Goal: Task Accomplishment & Management: Use online tool/utility

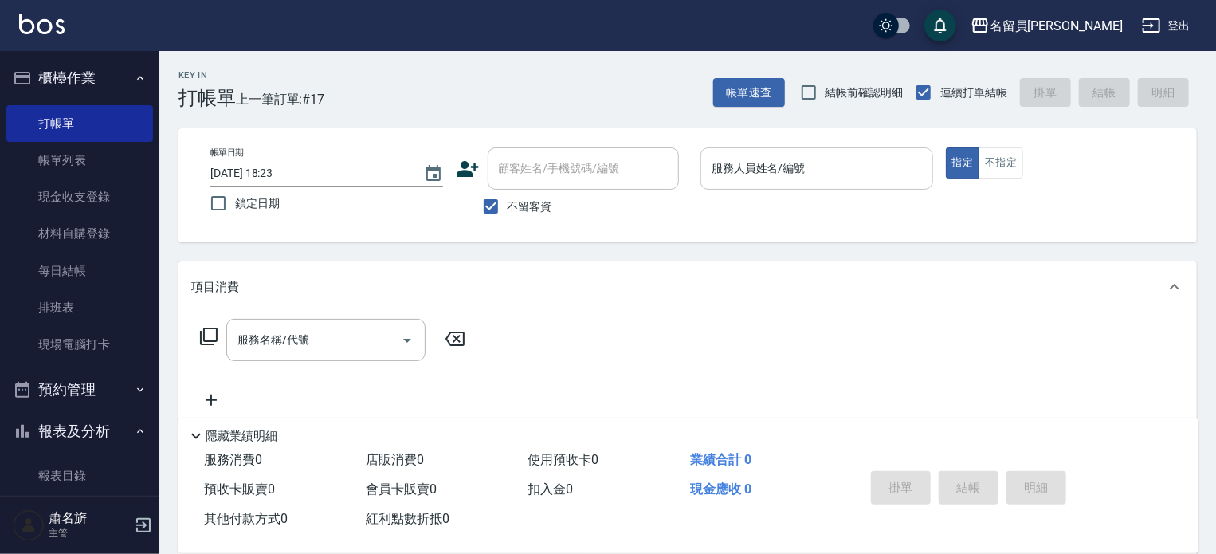
click at [882, 173] on input "服務人員姓名/編號" at bounding box center [817, 169] width 218 height 28
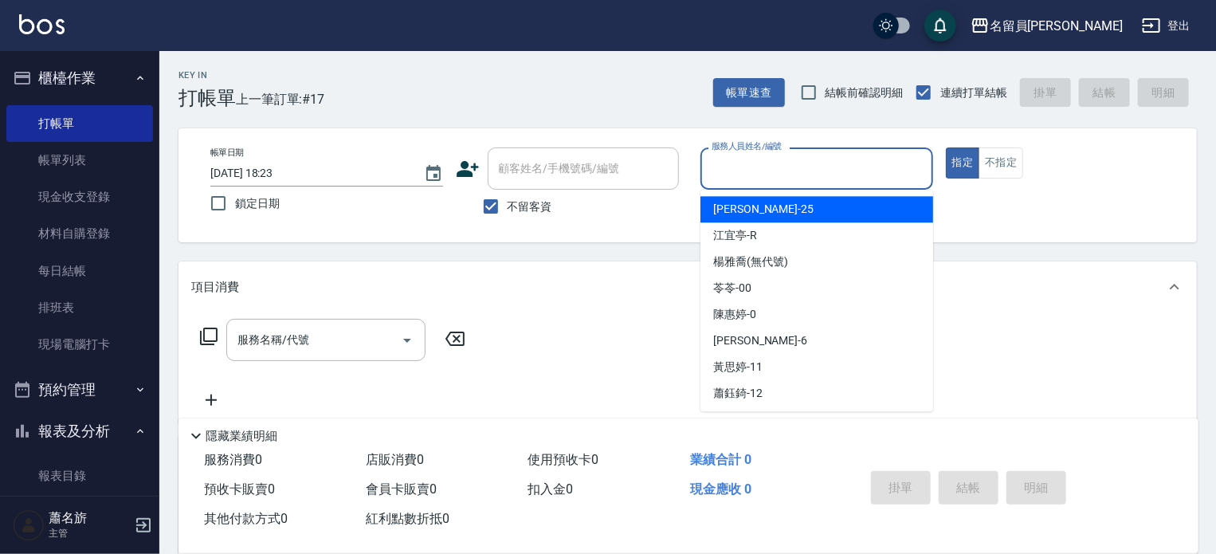
type input "ㄈ"
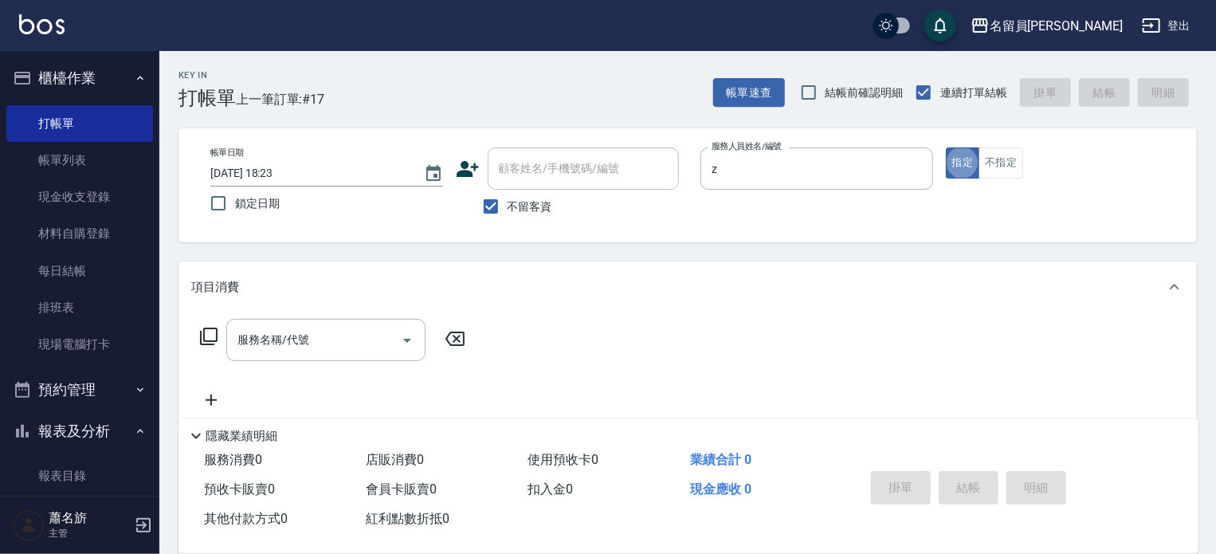
type input "維尼-Z"
type button "true"
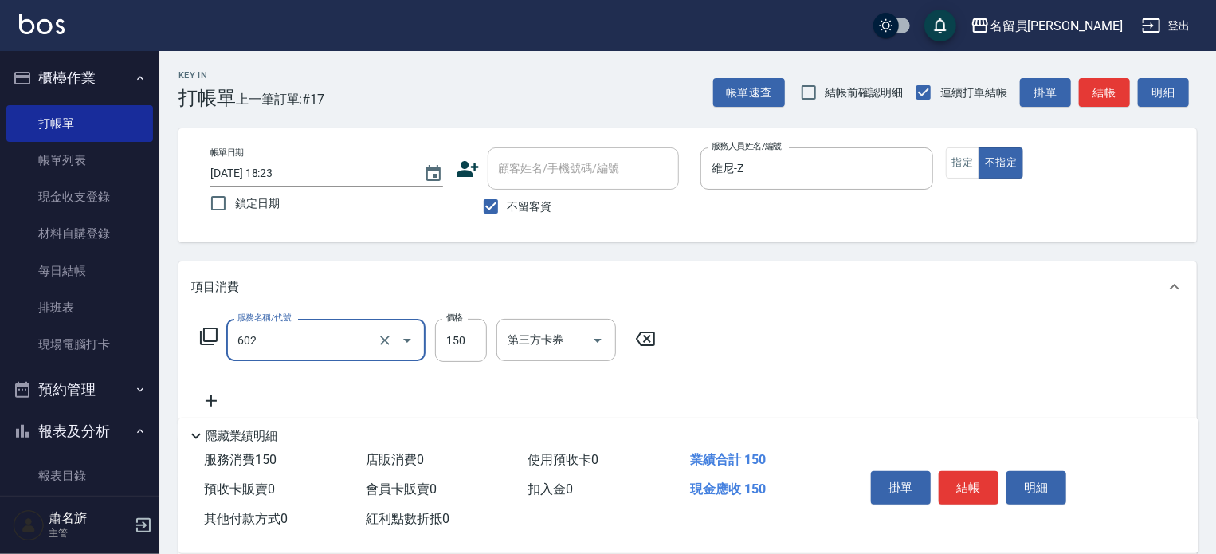
type input "一般洗髮(602)"
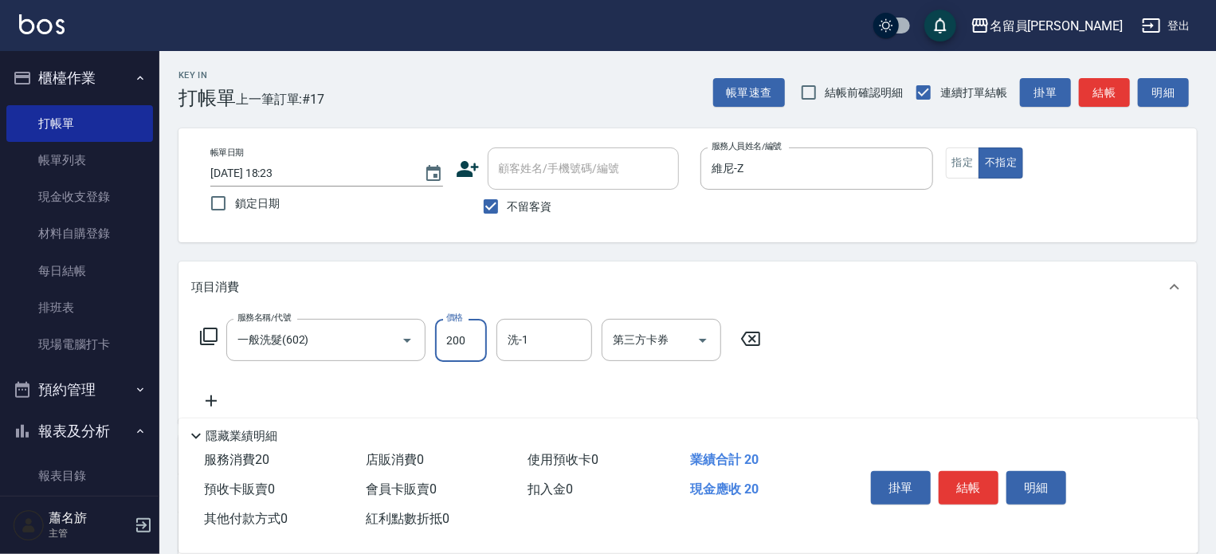
type input "200"
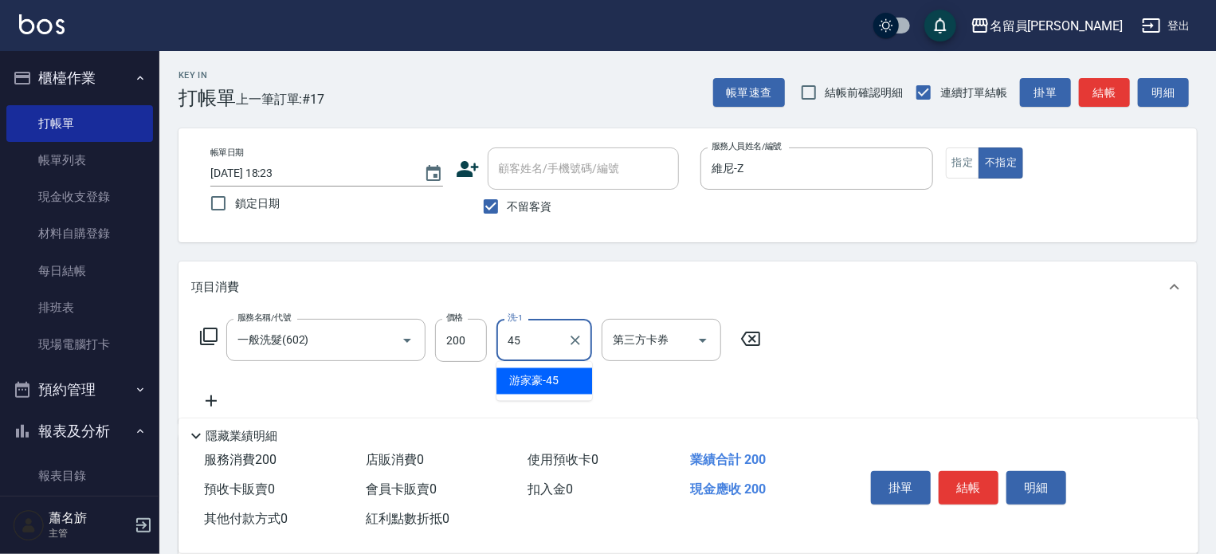
type input "[PERSON_NAME]-45"
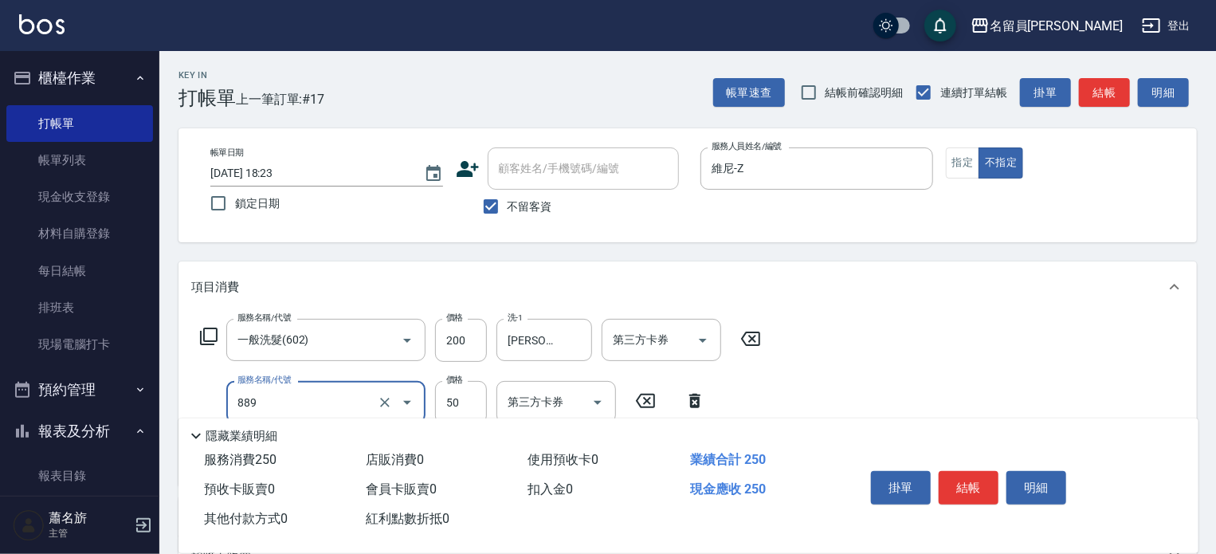
type input "精油(889)"
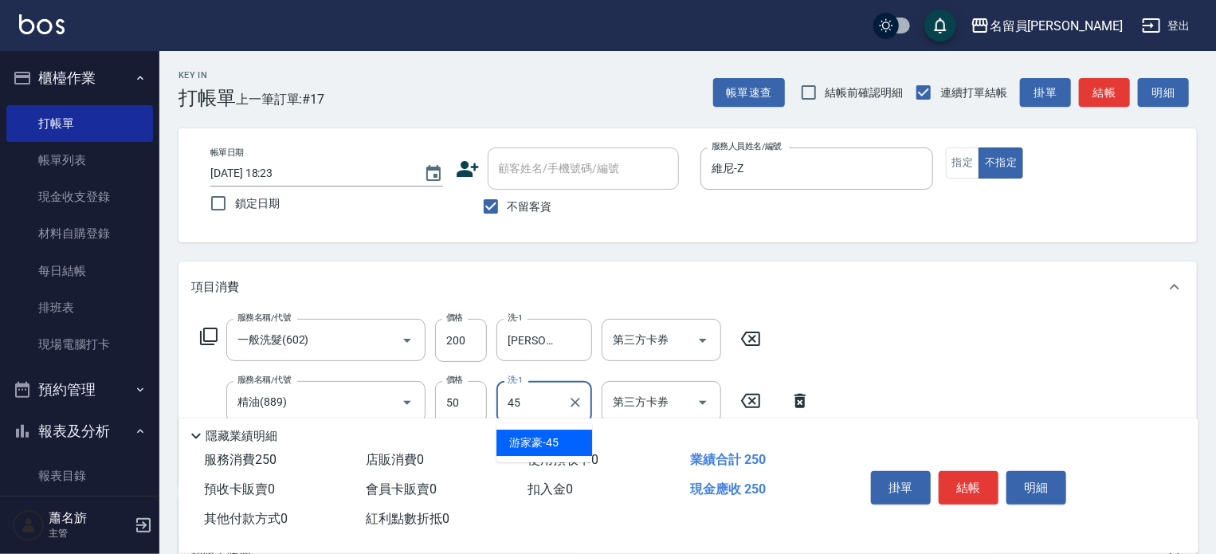
type input "[PERSON_NAME]-45"
type input "瞬間保養(415)"
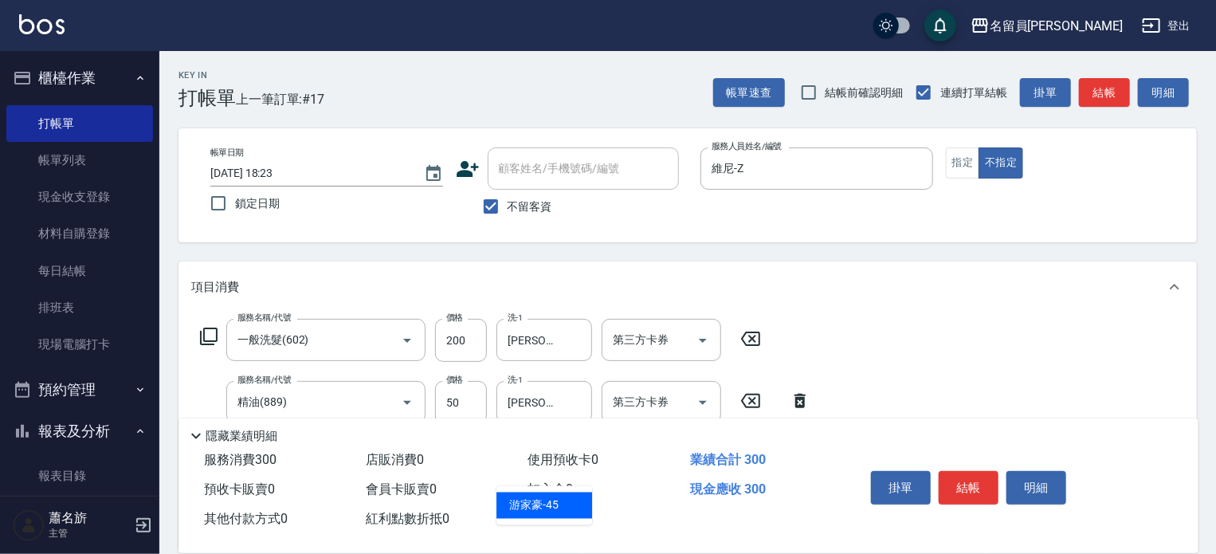
type input "[PERSON_NAME]-45"
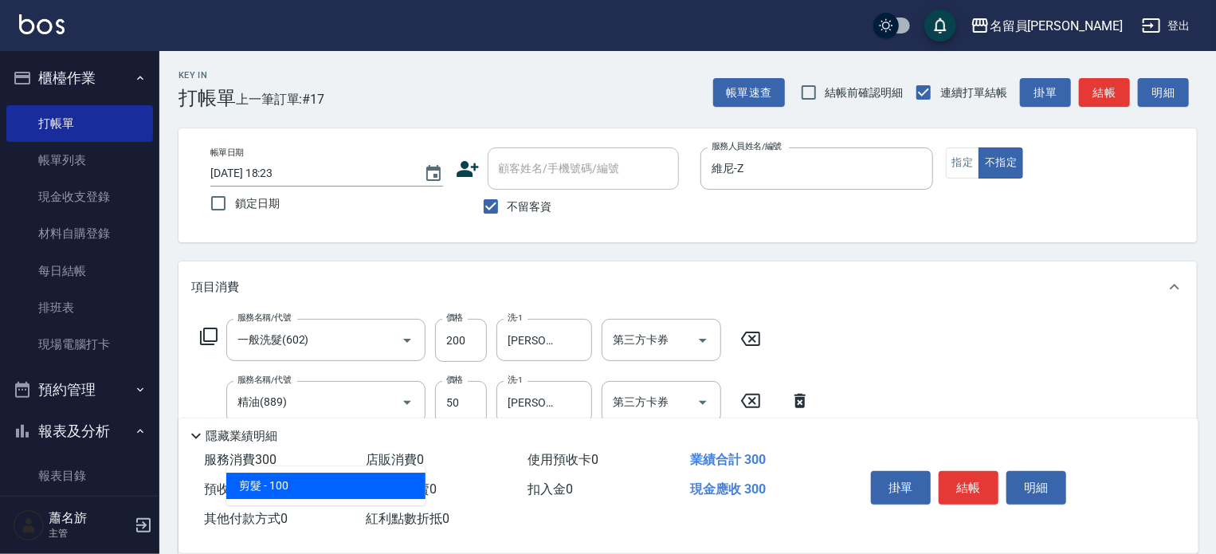
type input "剪髮(302)"
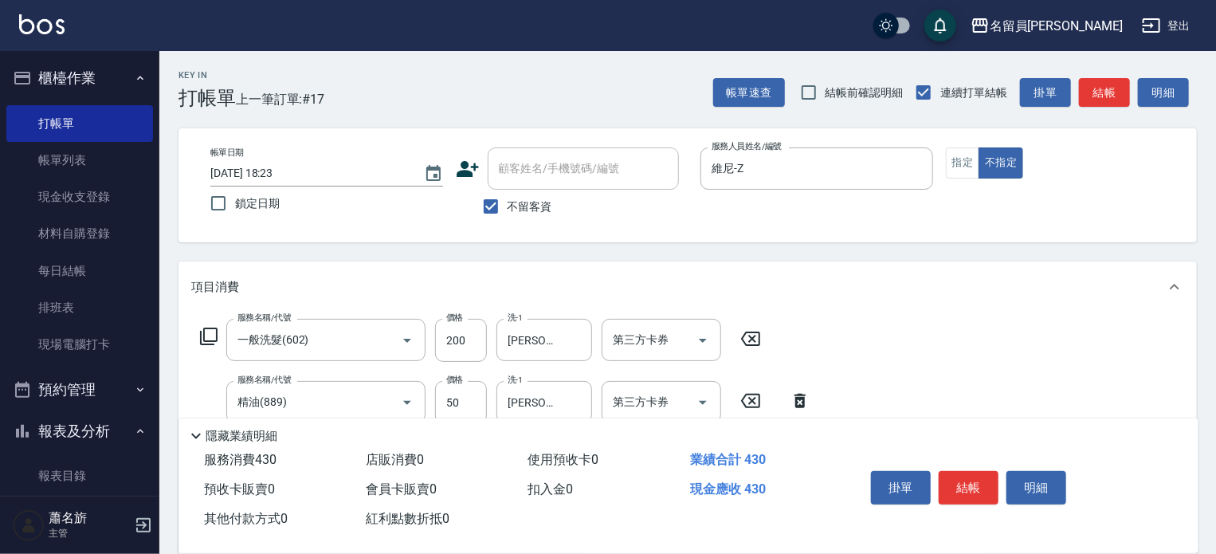
type input "130"
click at [960, 489] on button "結帳" at bounding box center [969, 487] width 60 height 33
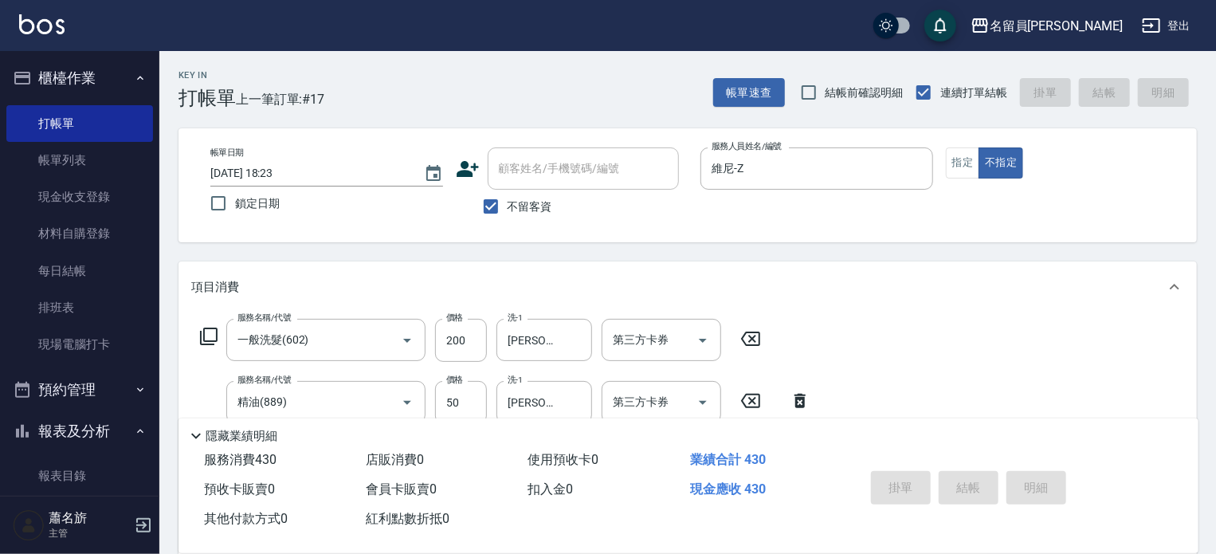
type input "[DATE] 19:11"
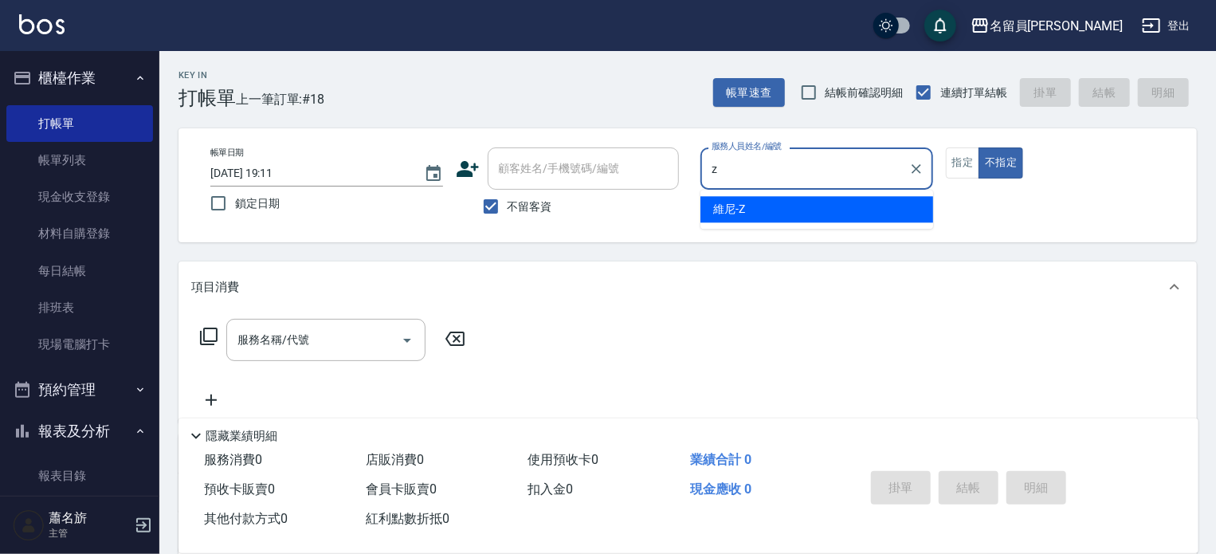
type input "維尼-Z"
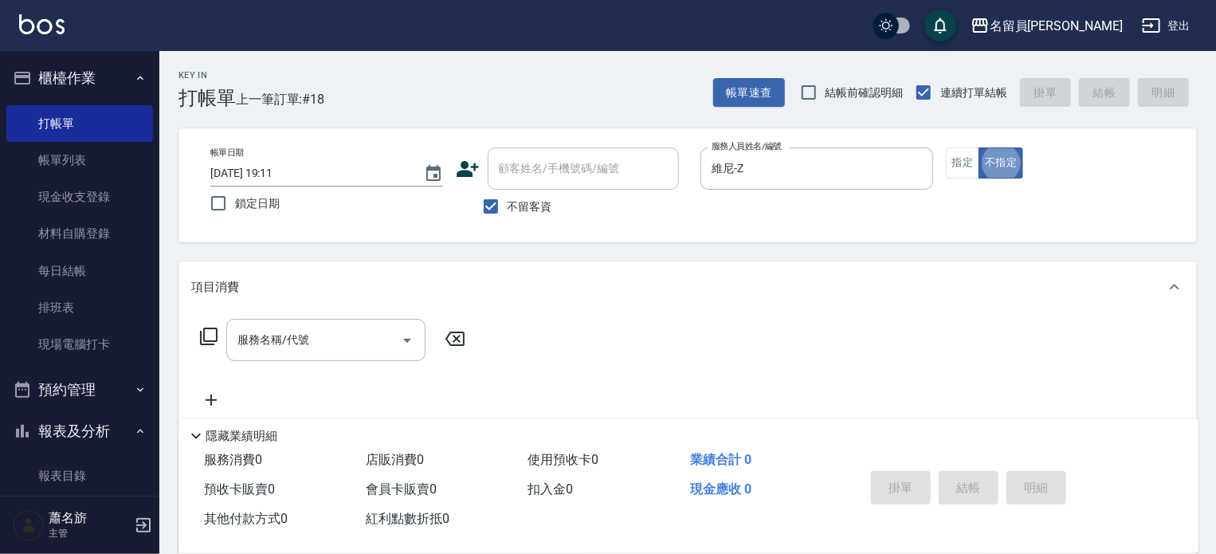
type button "false"
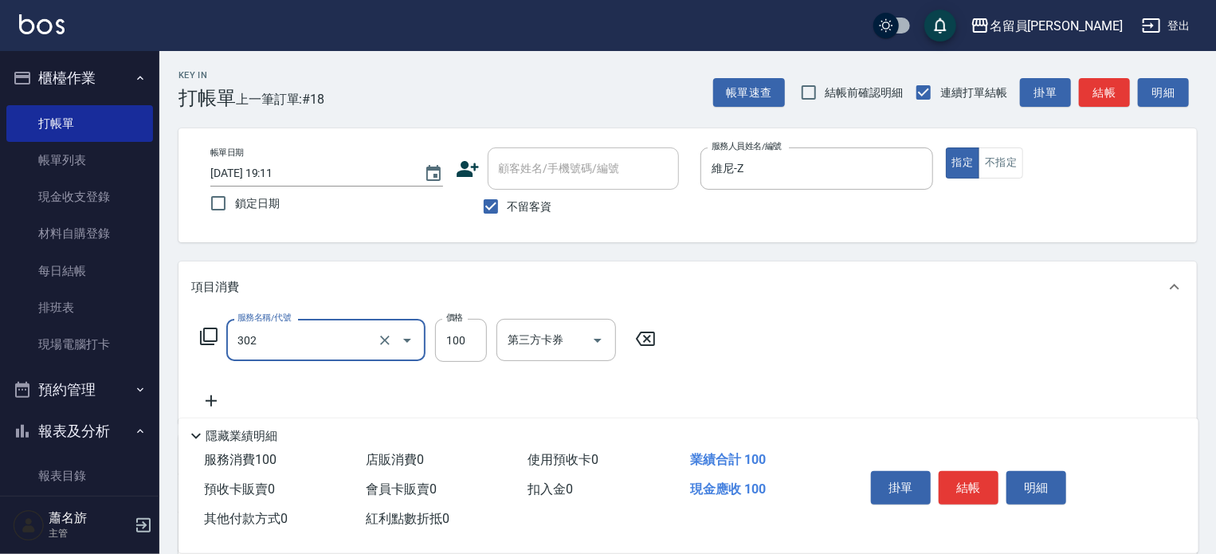
type input "剪髮(302)"
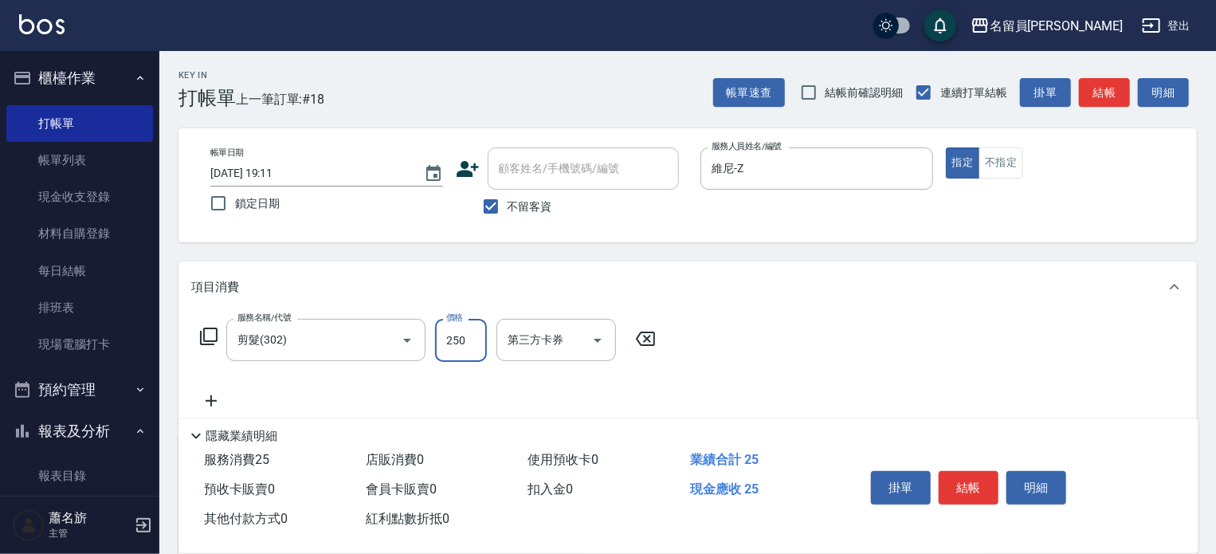
type input "250"
type input "儲值卡"
click at [941, 479] on button "結帳" at bounding box center [969, 487] width 60 height 33
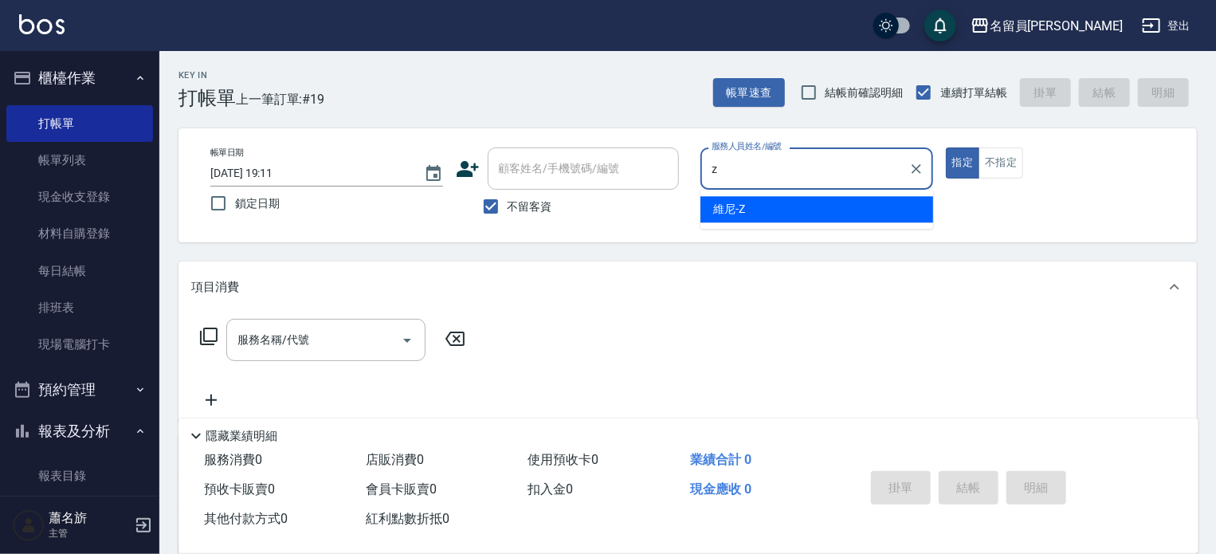
type input "維尼-Z"
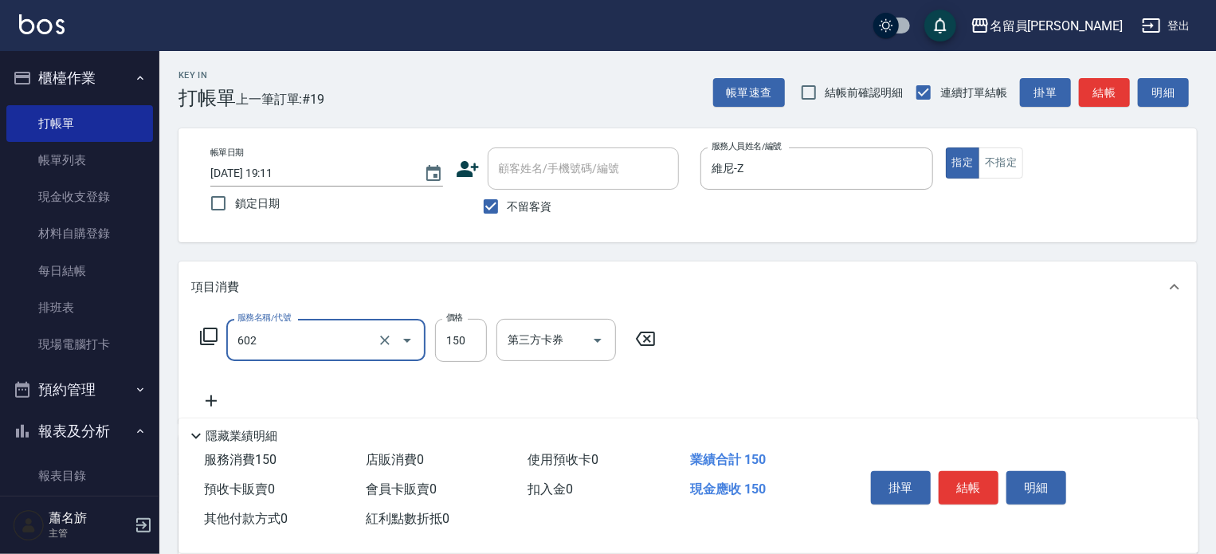
type input "一般洗髮(602)"
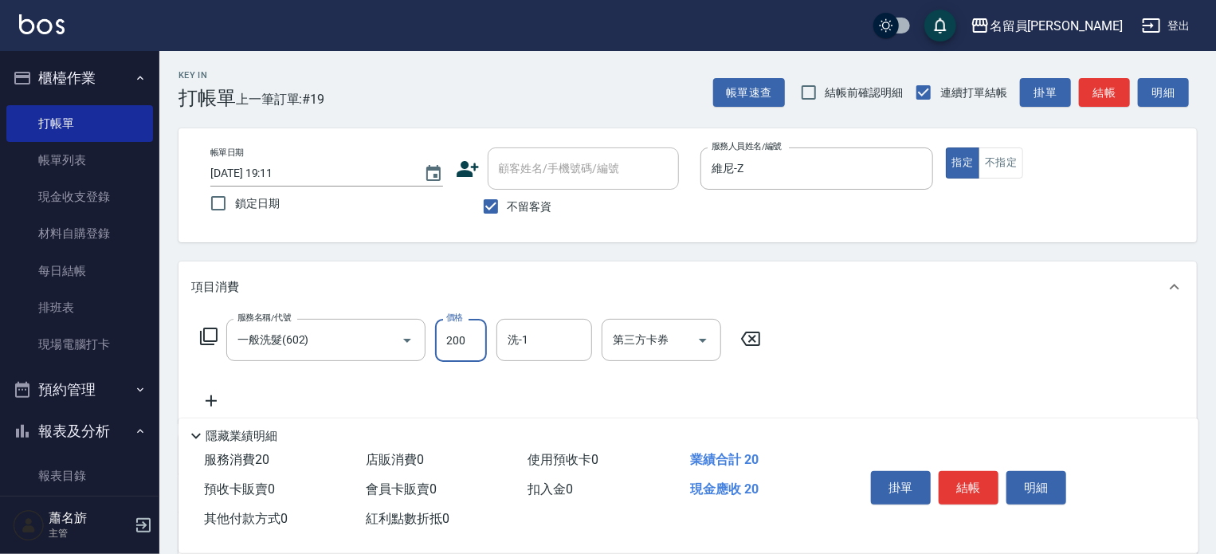
type input "200"
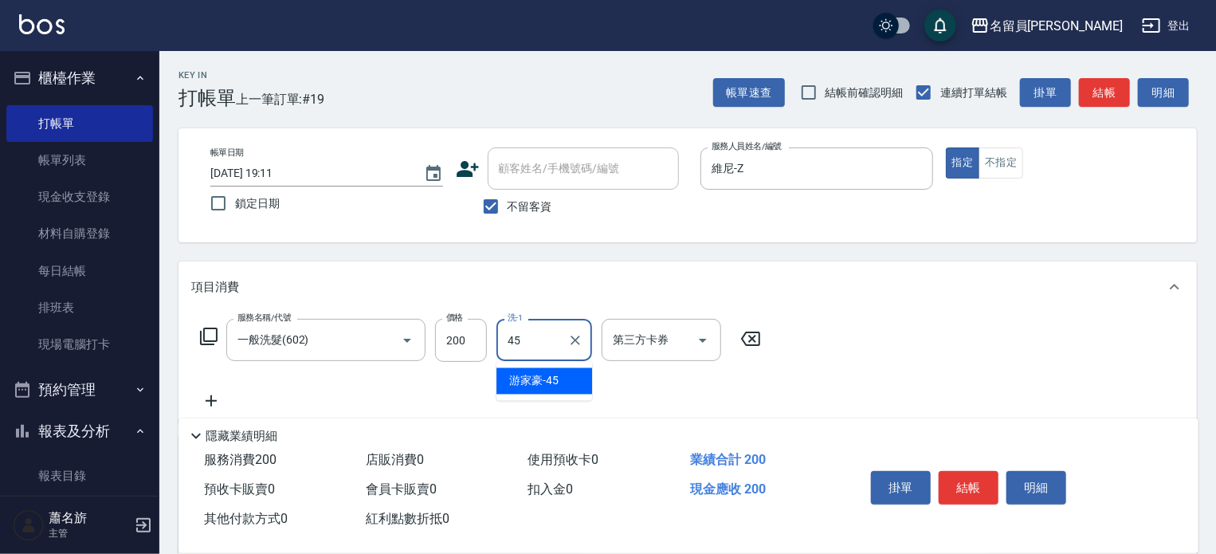
type input "[PERSON_NAME]-45"
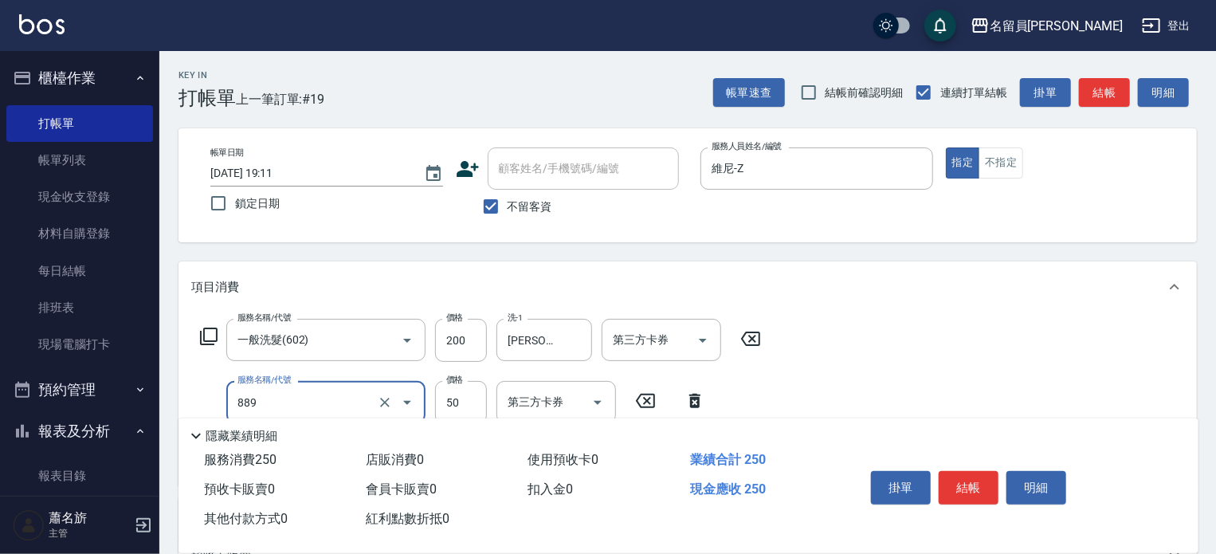
type input "精油(889)"
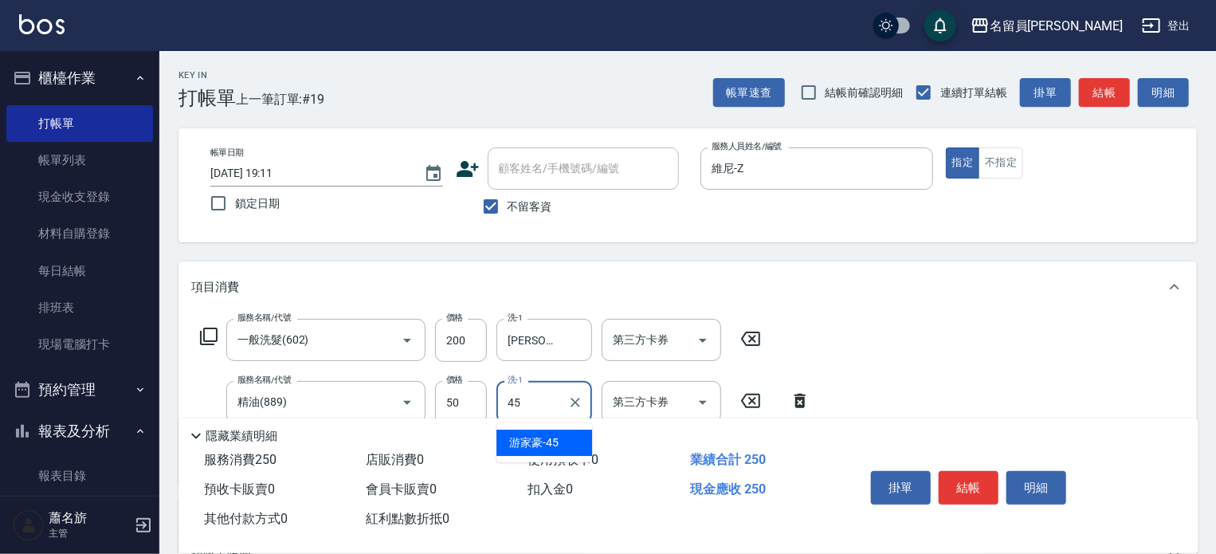
type input "[PERSON_NAME]-45"
type input "剪髮(302)"
type input "250"
click at [949, 487] on button "結帳" at bounding box center [969, 487] width 60 height 33
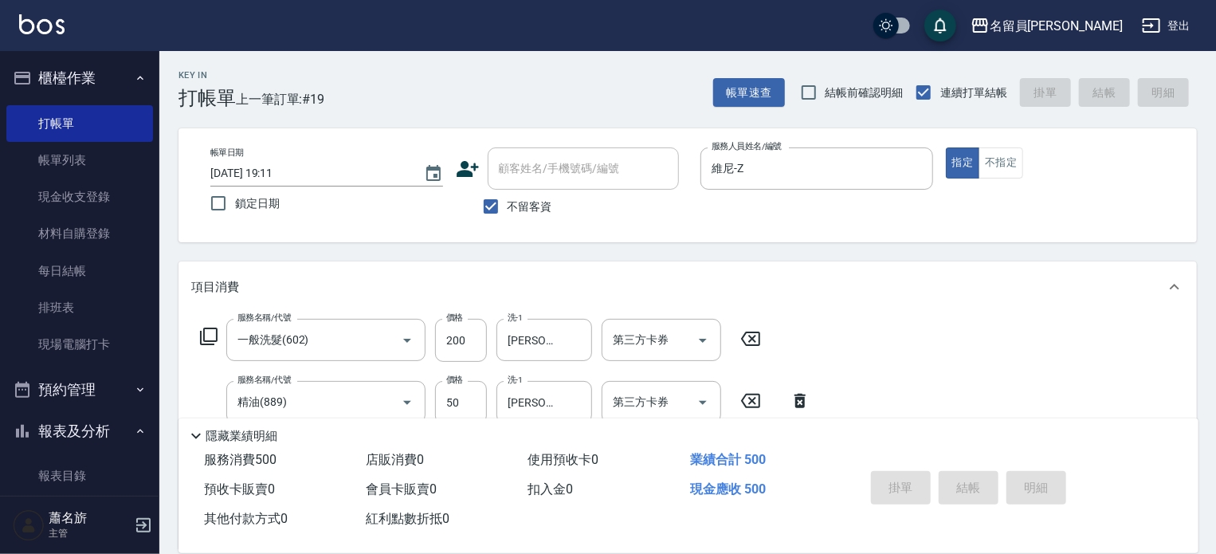
type input "[DATE] 19:12"
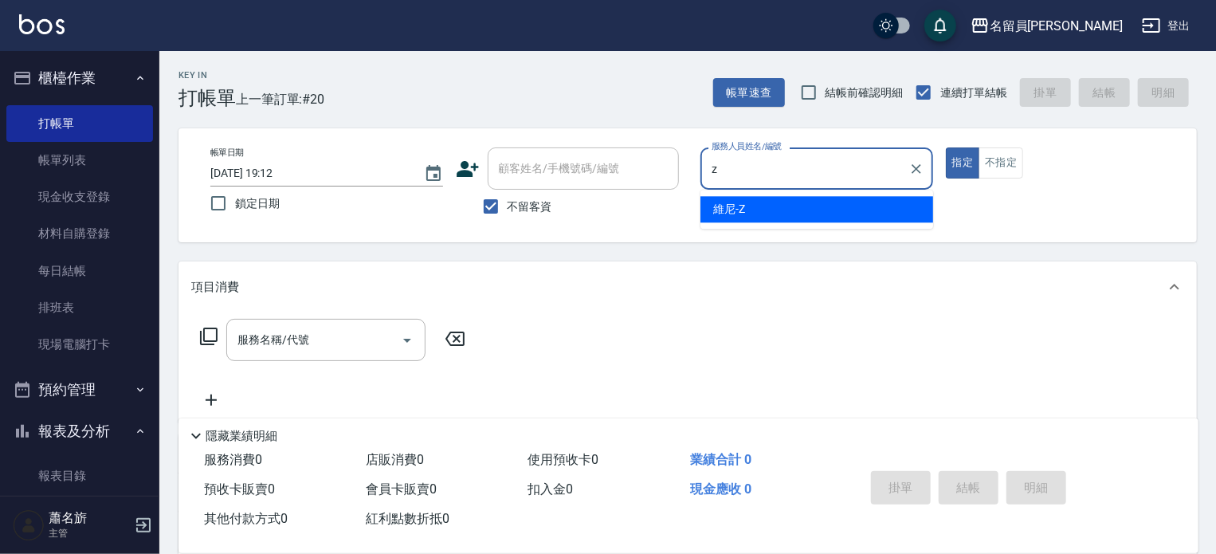
type input "維尼-Z"
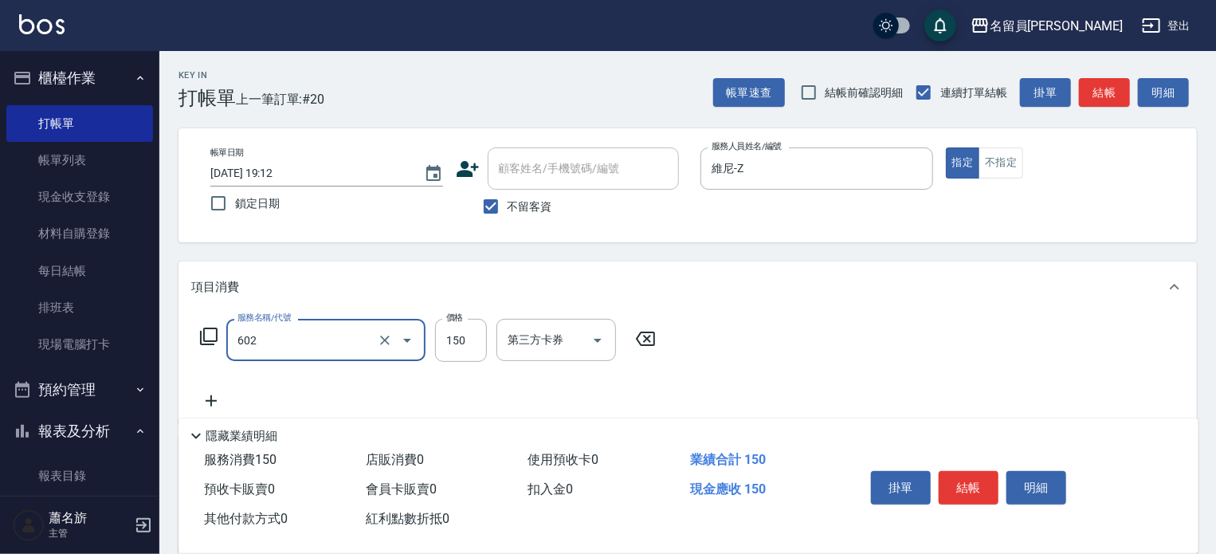
type input "一般洗髮(602)"
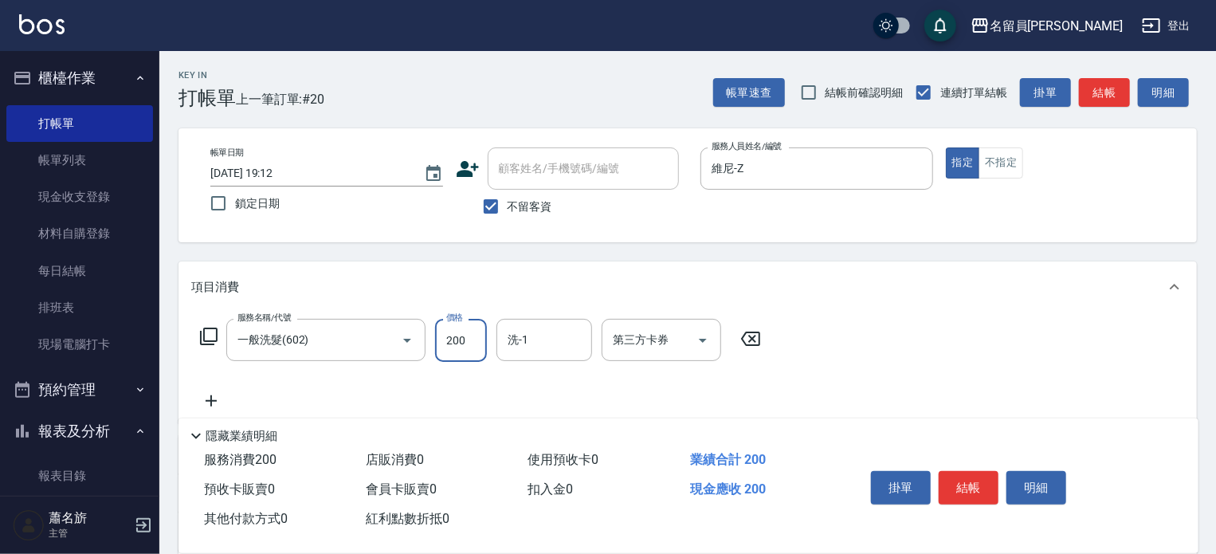
type input "200"
type input "[PERSON_NAME]-45"
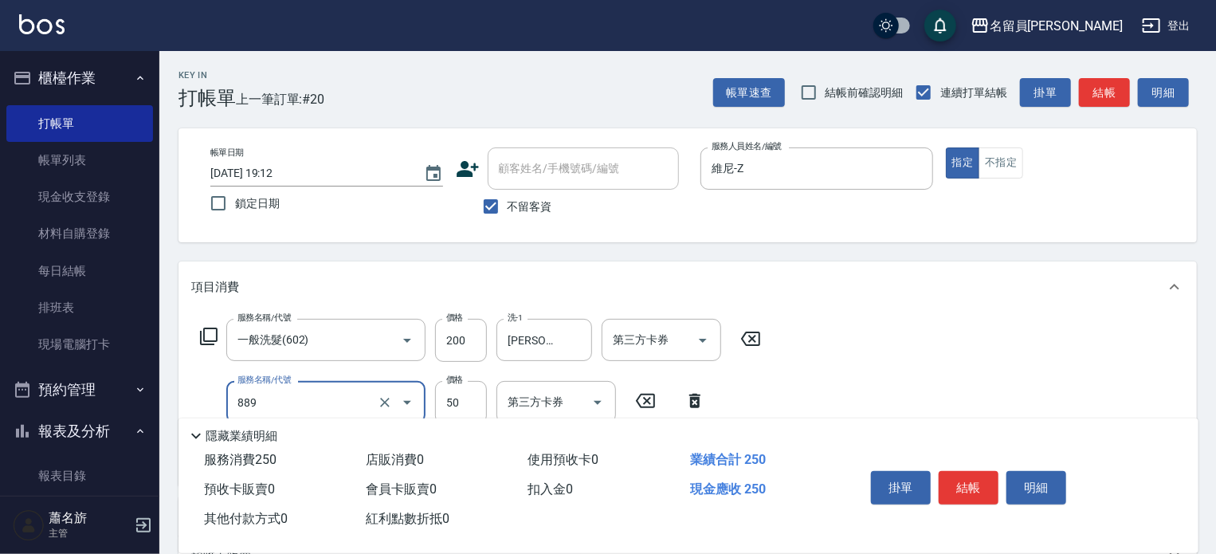
type input "精油(889)"
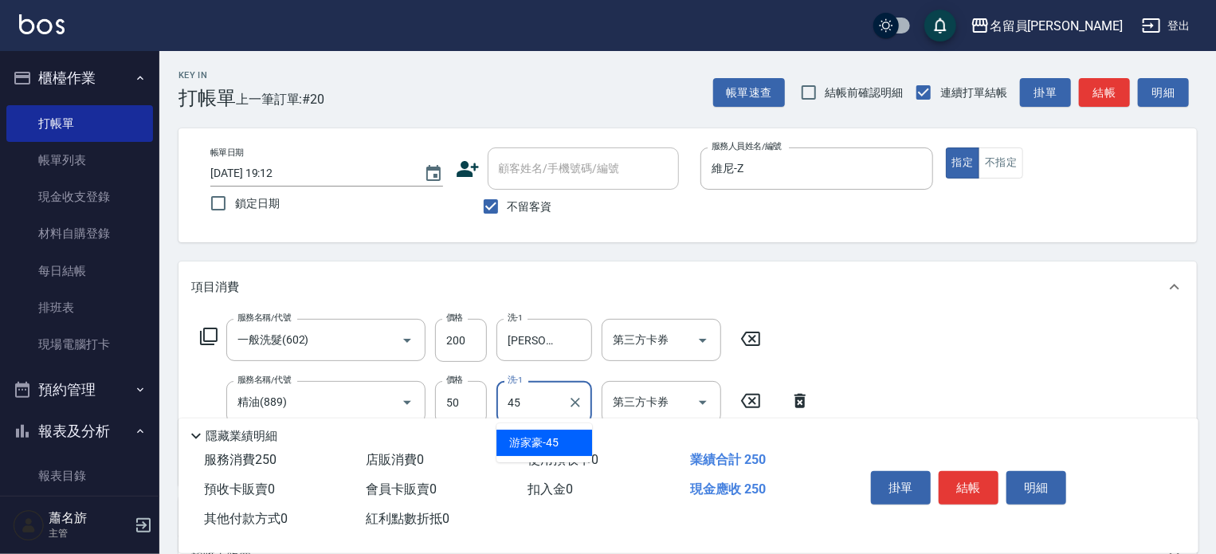
type input "[PERSON_NAME]-45"
type input "瞬間保養(415)"
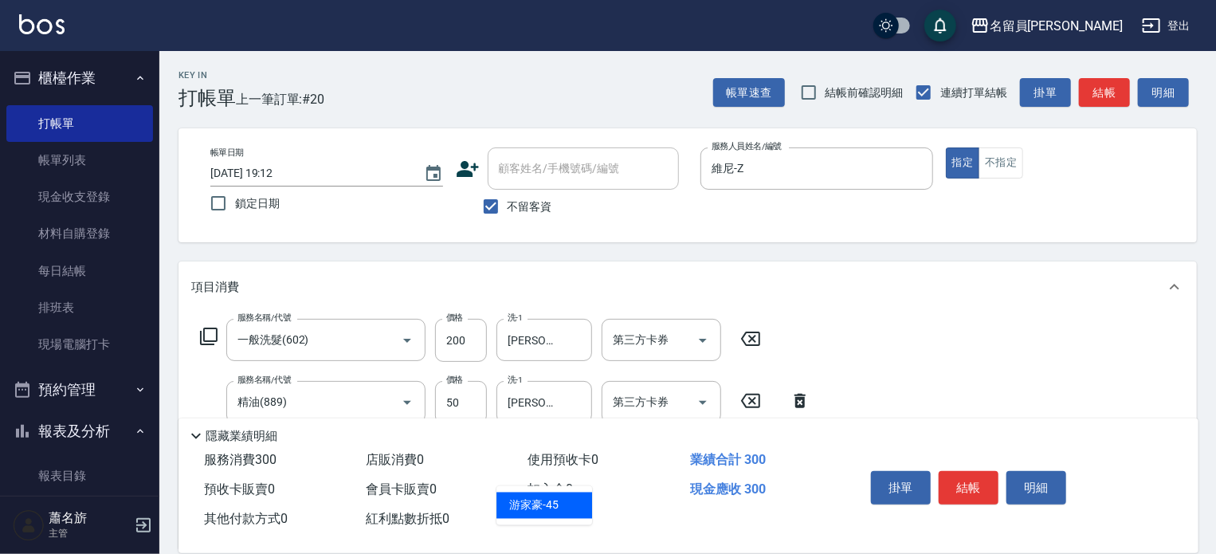
type input "[PERSON_NAME]-45"
click at [971, 487] on button "結帳" at bounding box center [969, 487] width 60 height 33
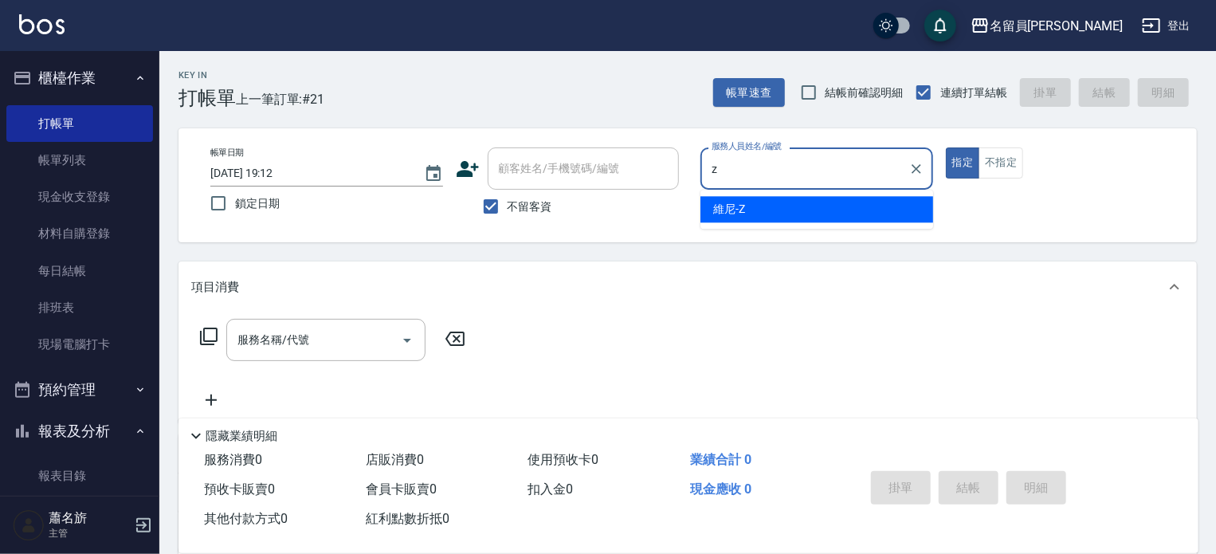
type input "維尼-Z"
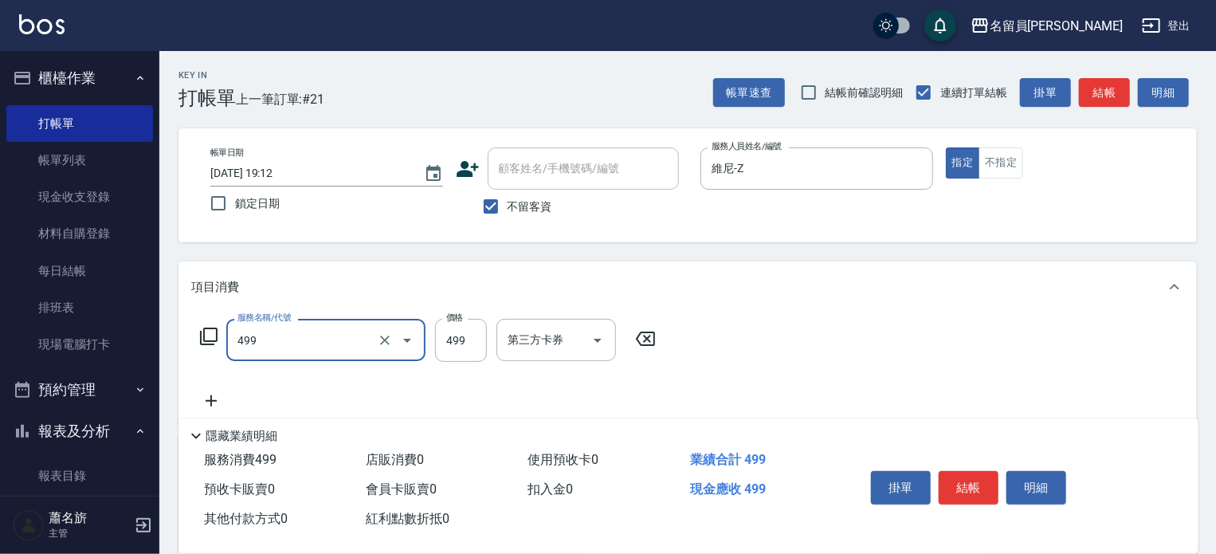
type input "去角質洗髮(499)"
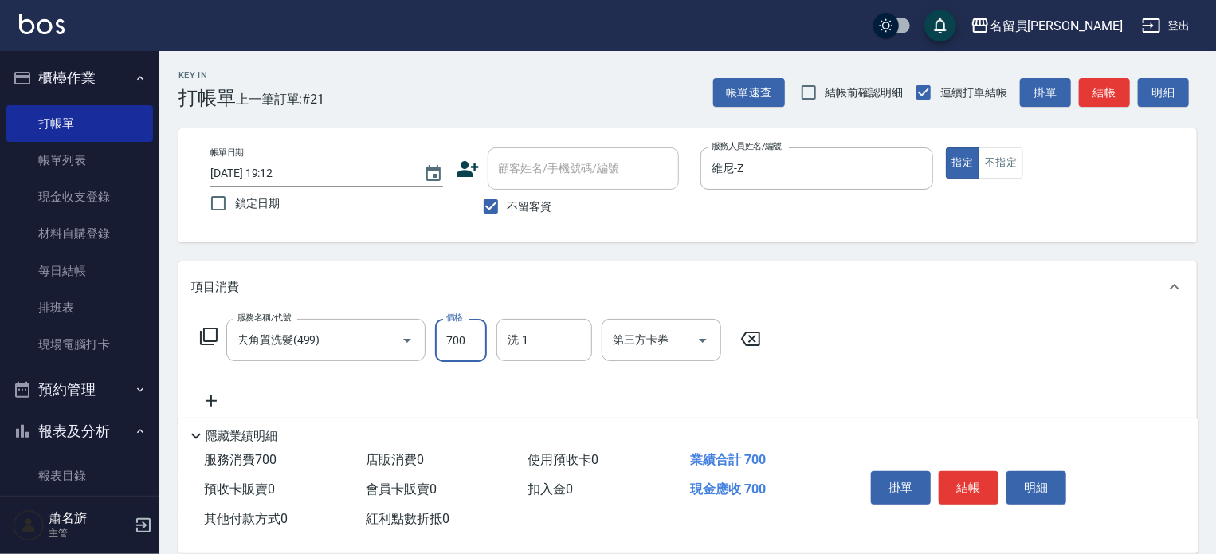
type input "700"
type input "[PERSON_NAME]-45"
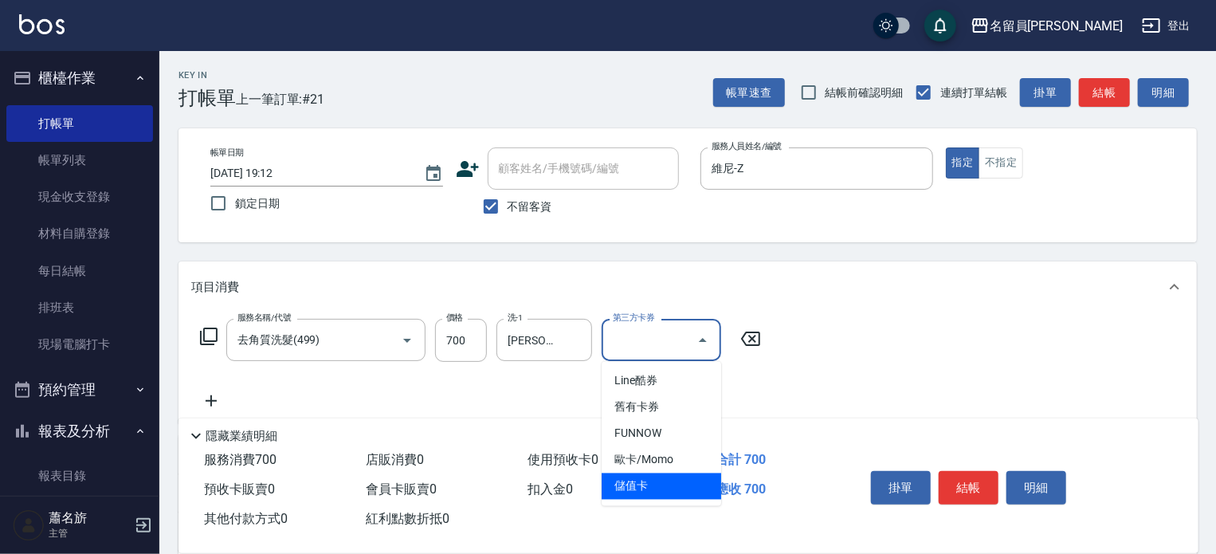
type input "儲值卡"
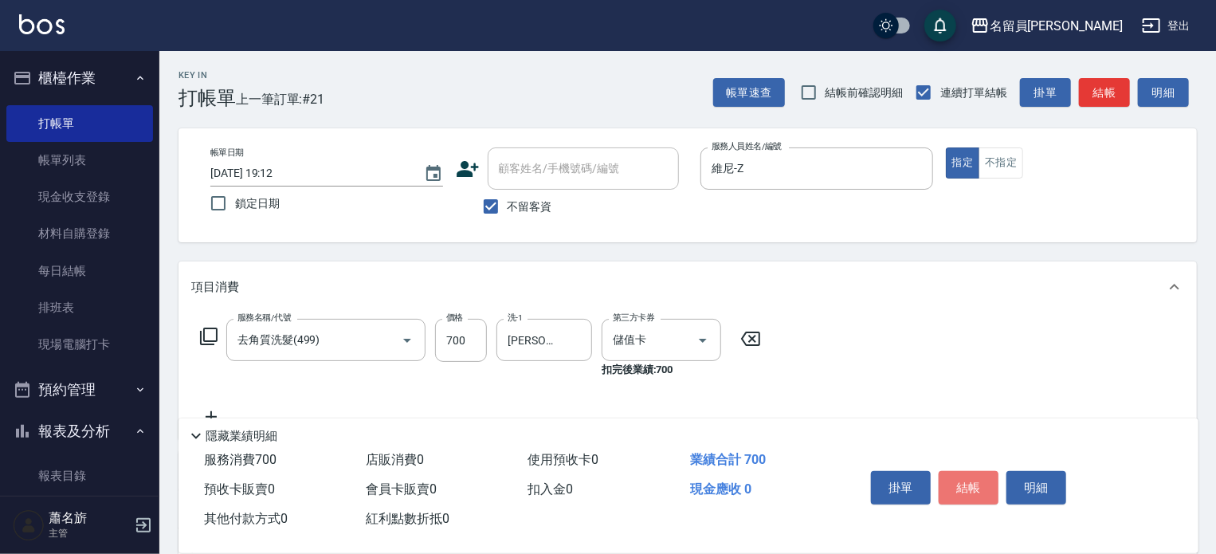
click at [950, 474] on button "結帳" at bounding box center [969, 487] width 60 height 33
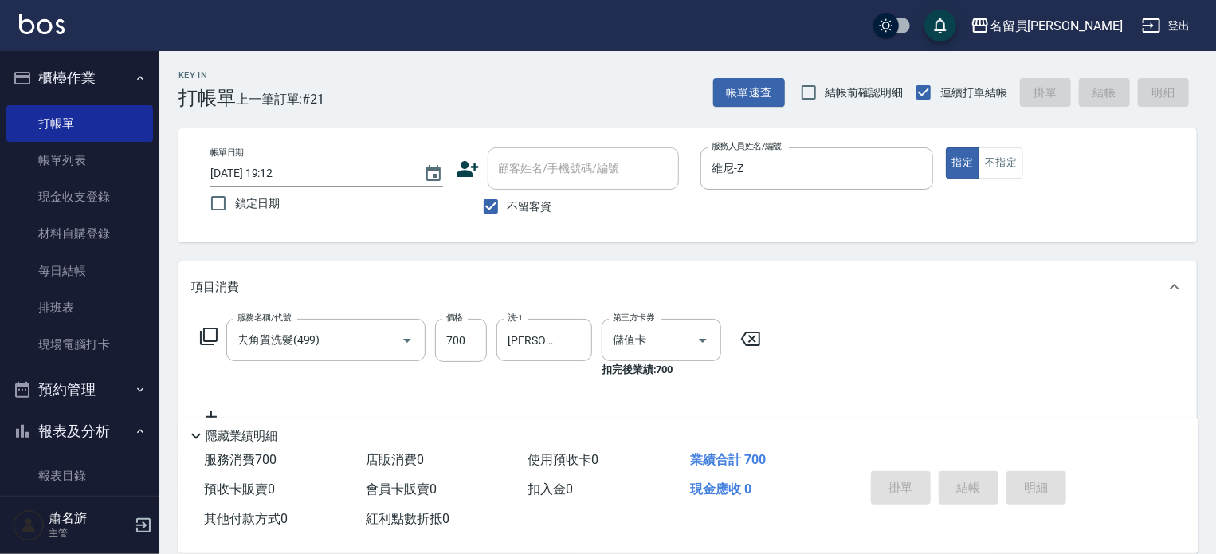
type input "[DATE] 19:13"
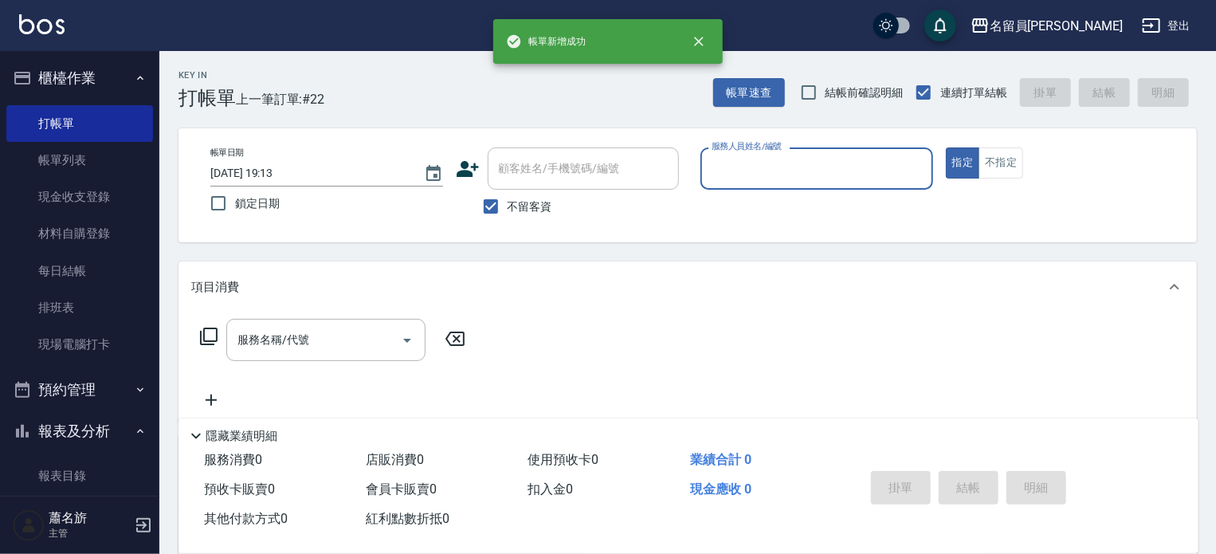
click at [794, 109] on div "Key In 打帳單 上一筆訂單:#22 帳單速查 結帳前確認明細 連續打單結帳 掛單 結帳 明細 帳單日期 [DATE] 19:13 鎖定日期 顧客姓名/手…" at bounding box center [687, 395] width 1057 height 689
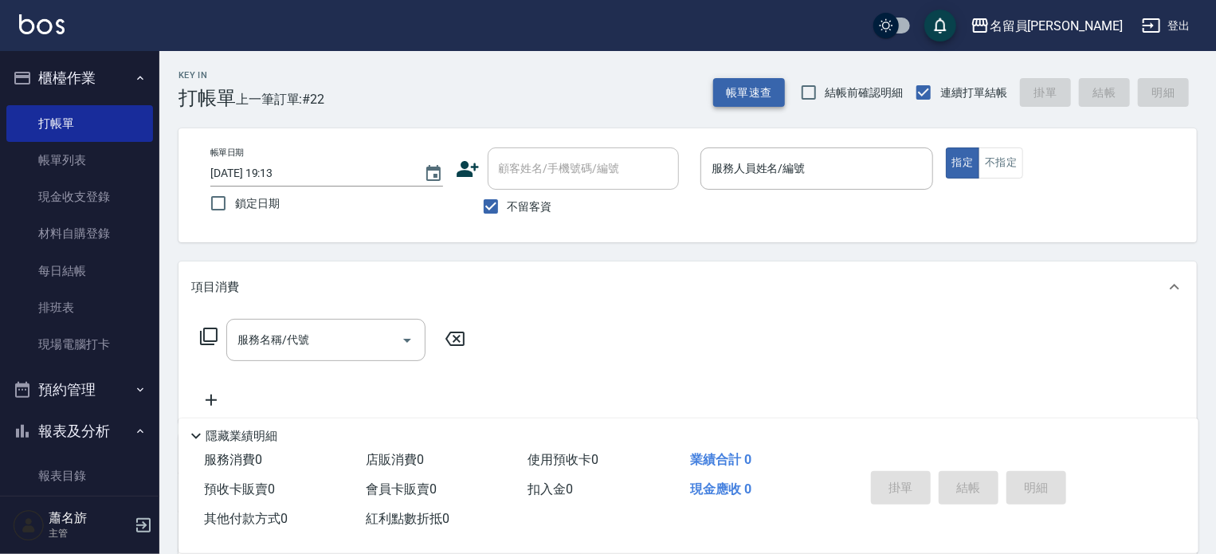
click at [780, 100] on button "帳單速查" at bounding box center [749, 92] width 72 height 29
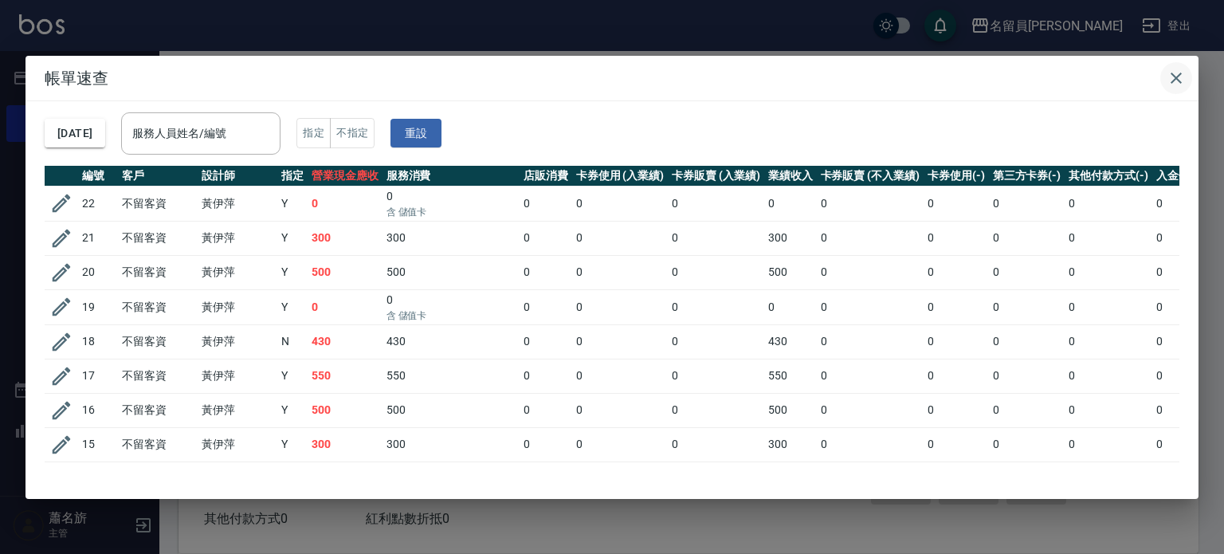
click at [1178, 63] on button "button" at bounding box center [1177, 78] width 32 height 32
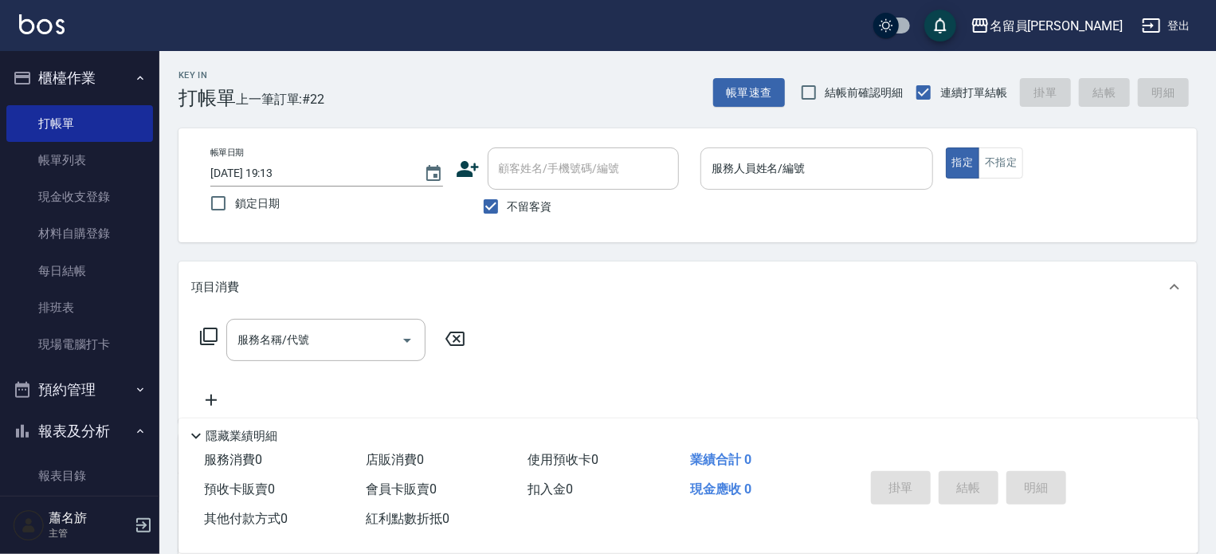
click at [858, 183] on div "服務人員姓名/編號" at bounding box center [817, 168] width 233 height 42
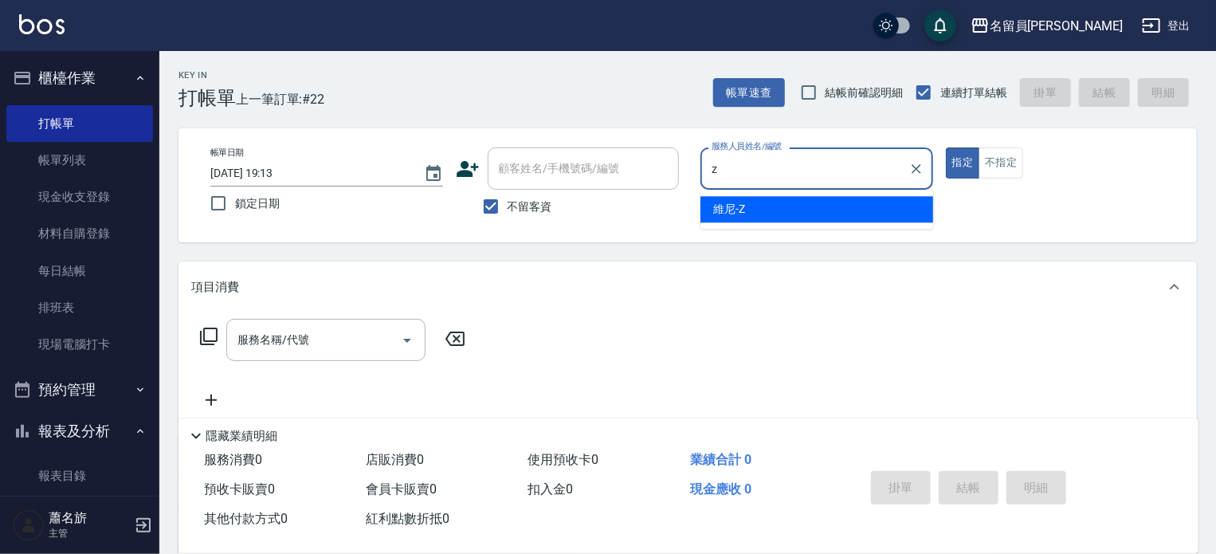
type input "維尼-Z"
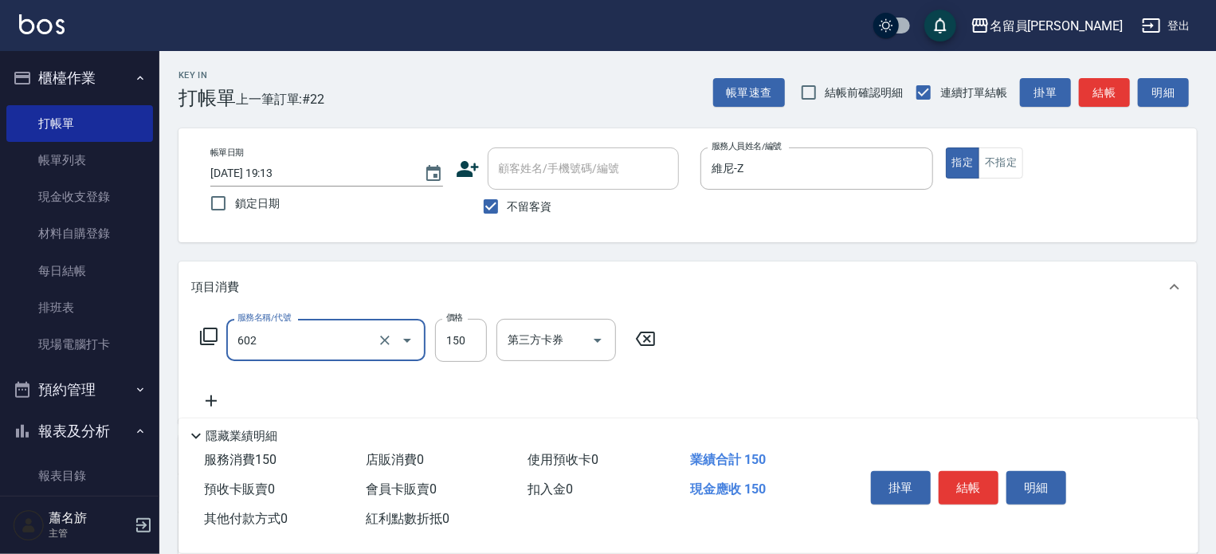
type input "一般洗髮(602)"
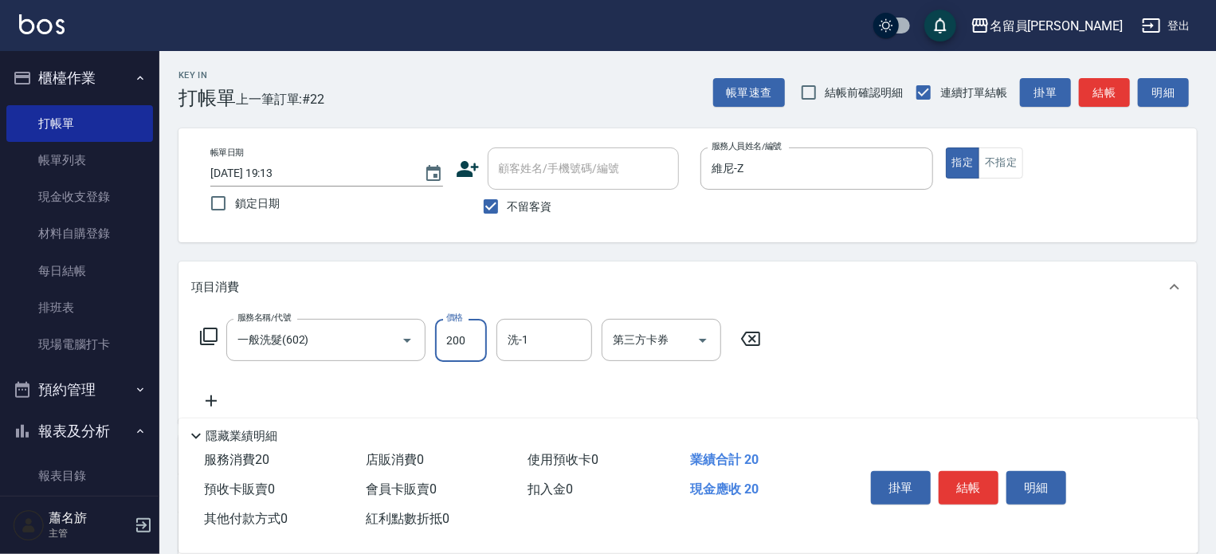
type input "200"
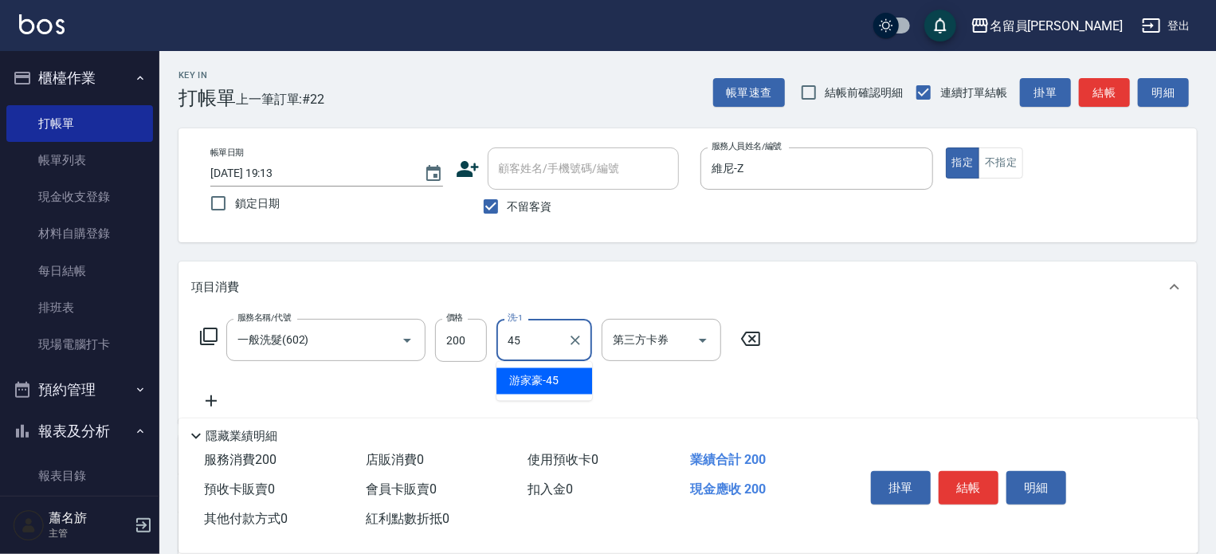
type input "[PERSON_NAME]-45"
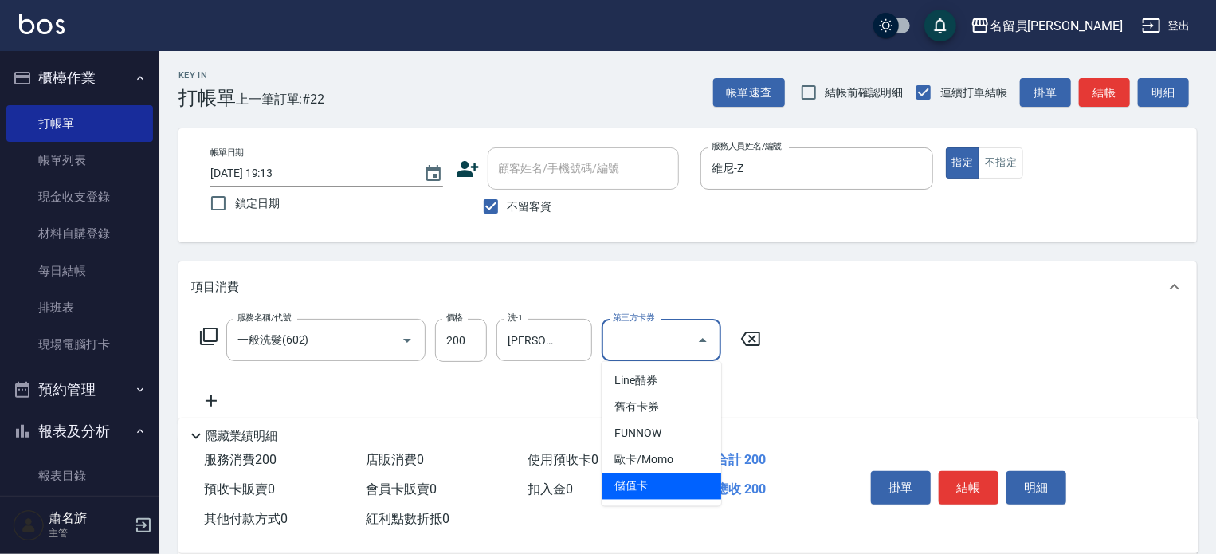
type input "儲值卡"
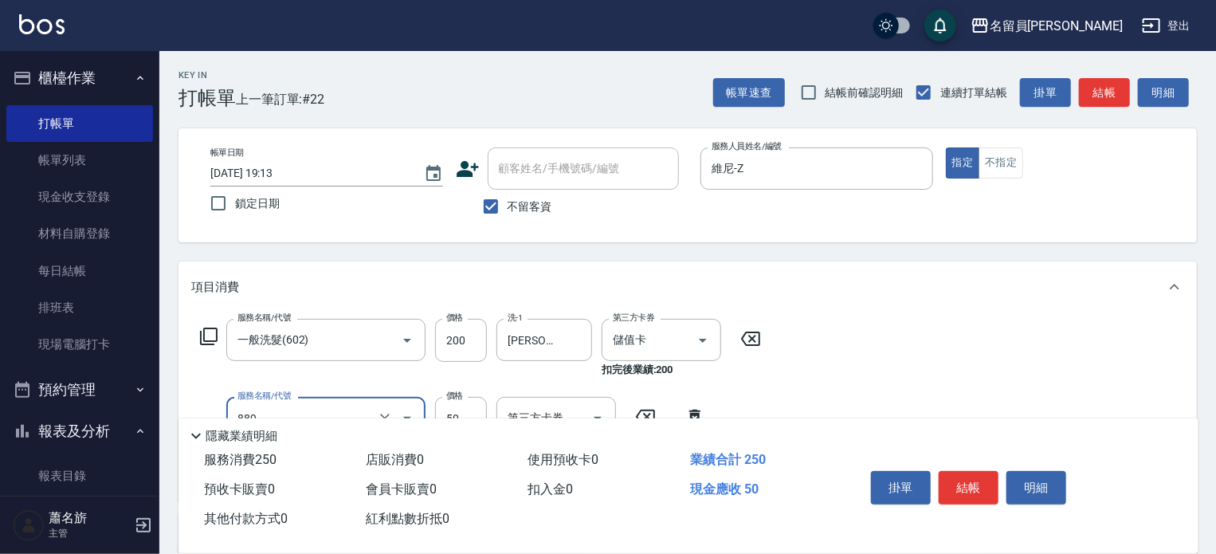
type input "精油(889)"
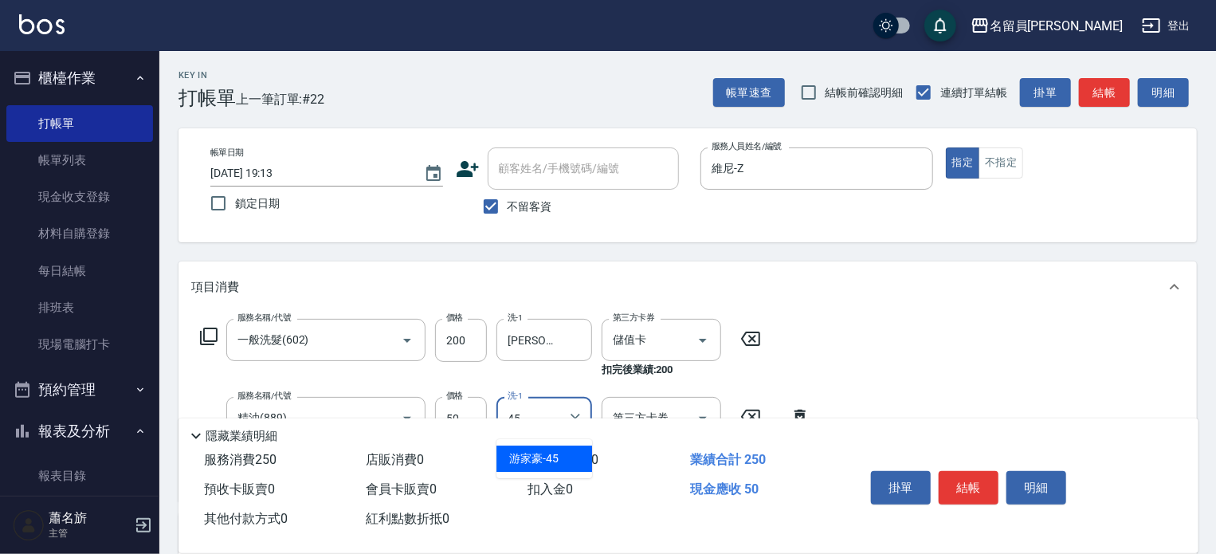
type input "[PERSON_NAME]-45"
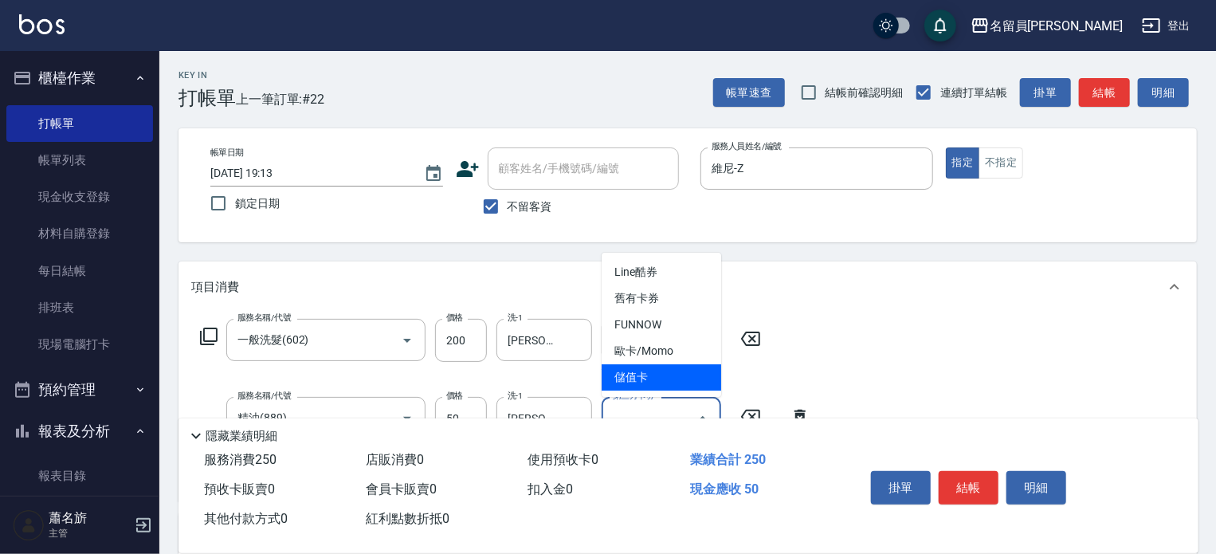
type input "儲值卡"
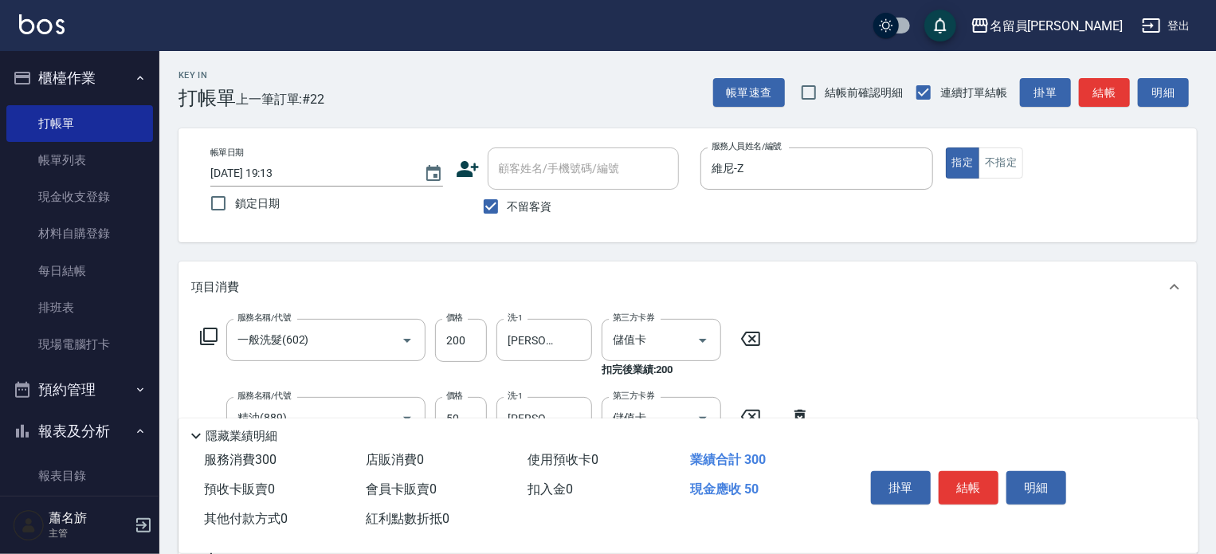
type input "瞬間保養(415)"
type input "[PERSON_NAME]-45"
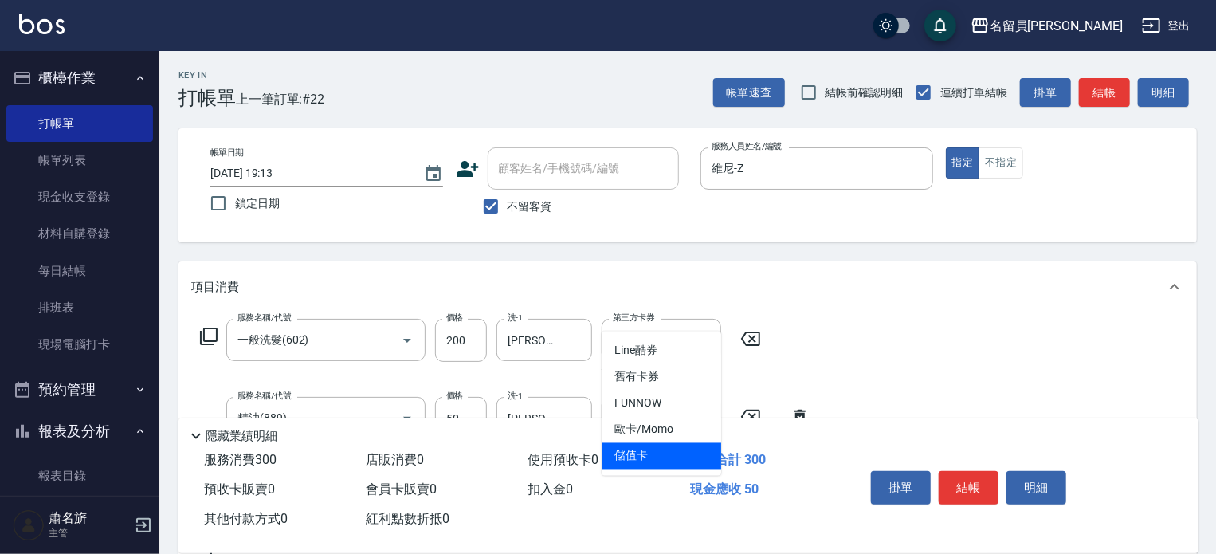
type input "儲值卡"
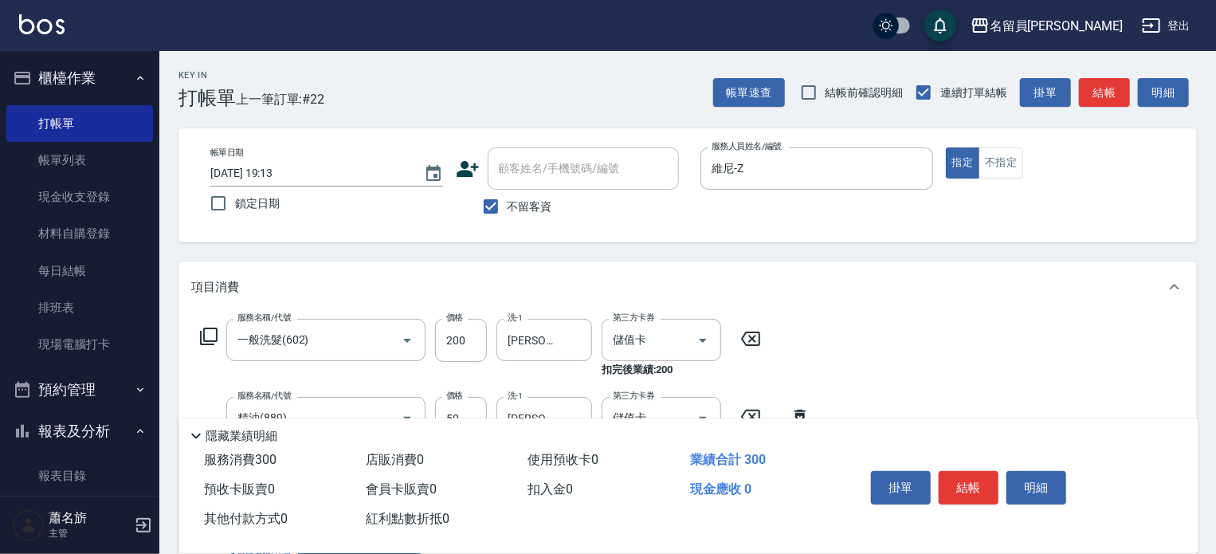
scroll to position [297, 0]
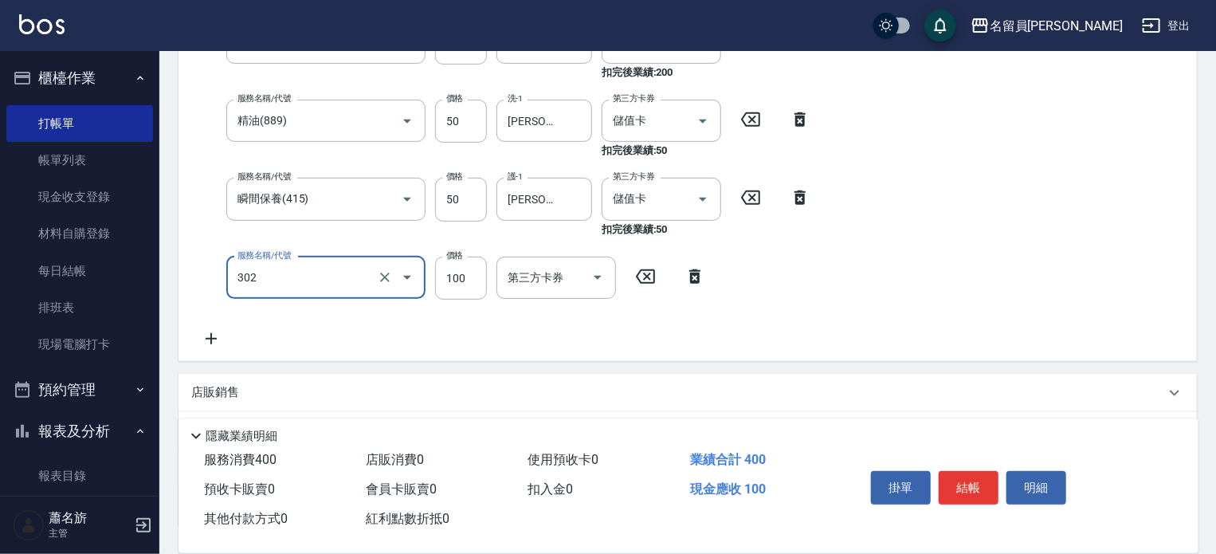
type input "剪髮(302)"
type input "250"
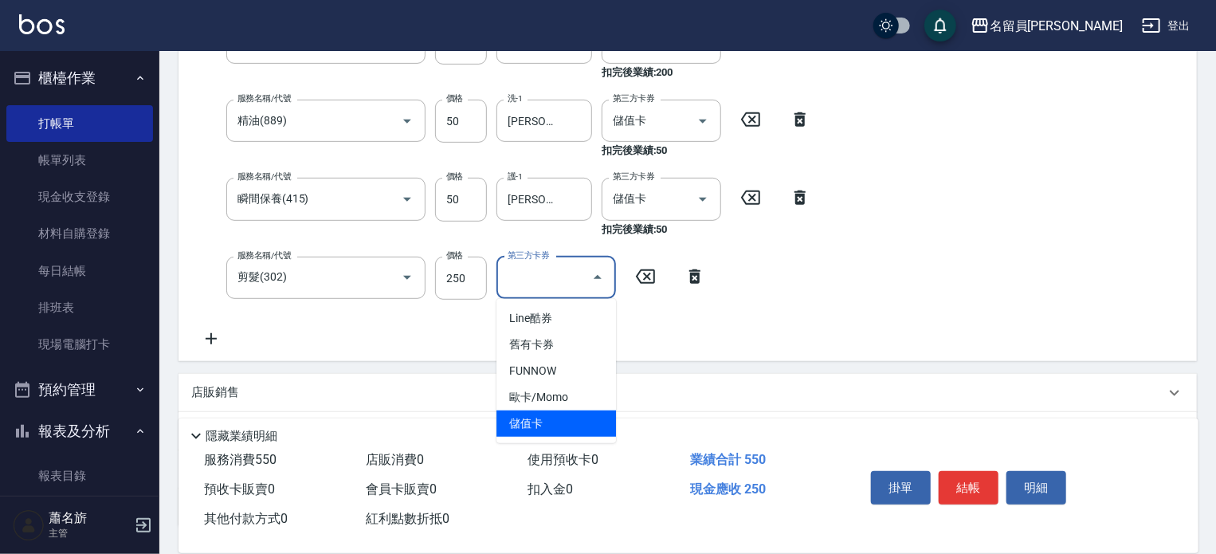
type input "儲值卡"
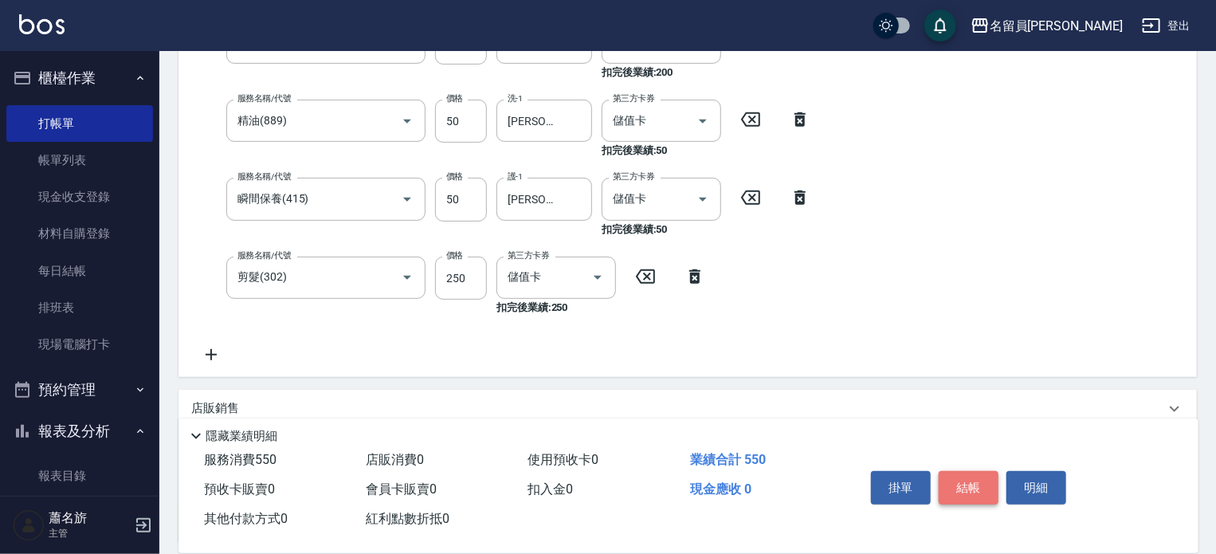
click at [966, 481] on button "結帳" at bounding box center [969, 487] width 60 height 33
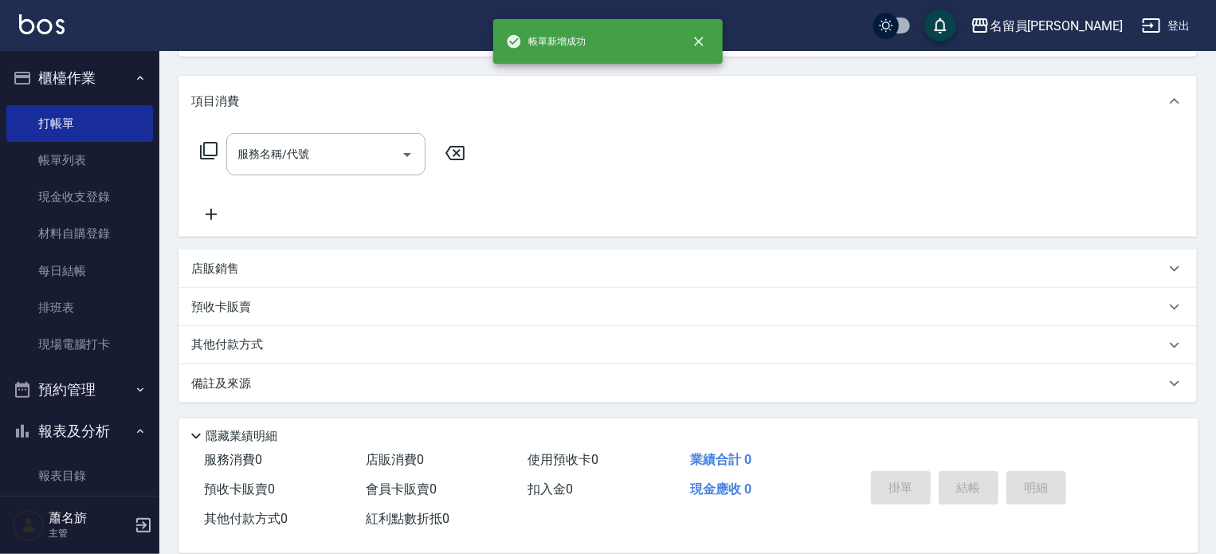
scroll to position [0, 0]
